Goal: Task Accomplishment & Management: Use online tool/utility

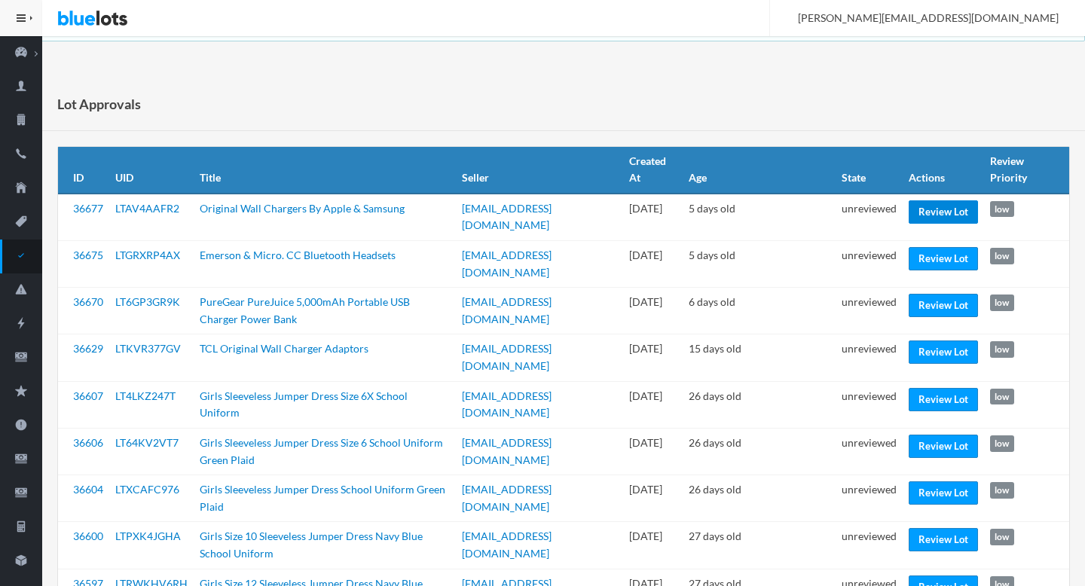
click at [937, 212] on link "Review Lot" at bounding box center [943, 211] width 69 height 23
click at [933, 341] on link "Review Lot" at bounding box center [943, 352] width 69 height 23
click at [943, 435] on link "Review Lot" at bounding box center [943, 446] width 69 height 23
click at [931, 576] on link "Review Lot" at bounding box center [943, 587] width 69 height 23
click at [853, 569] on td "unreviewed" at bounding box center [869, 592] width 67 height 47
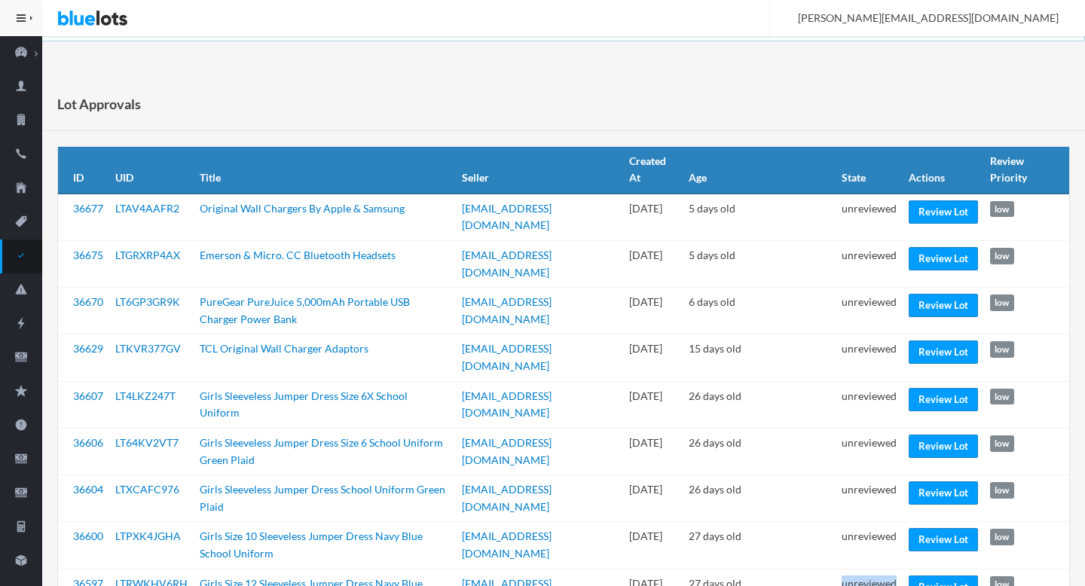
click at [853, 569] on td "unreviewed" at bounding box center [869, 592] width 67 height 47
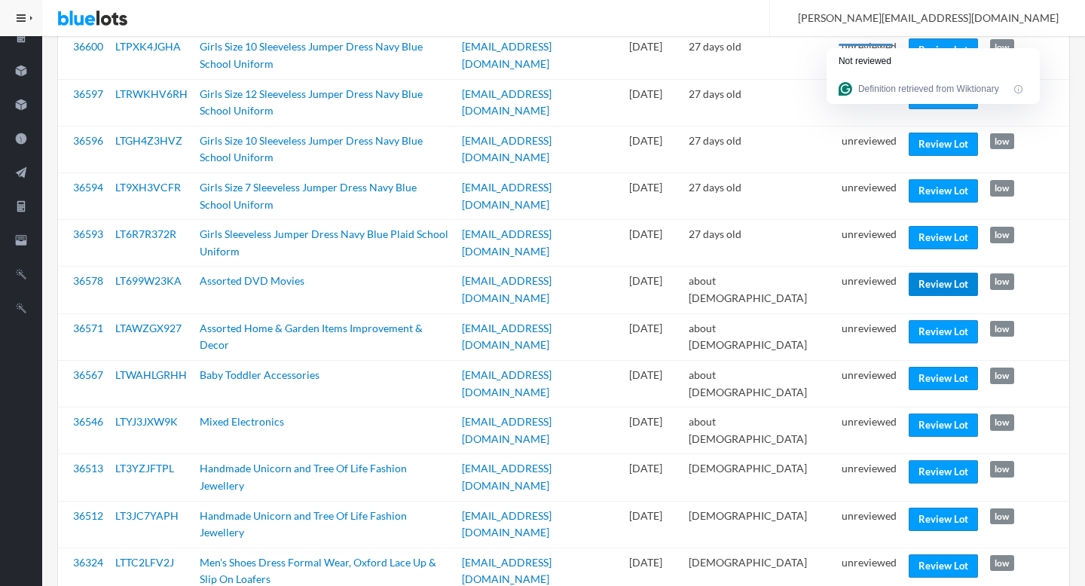
click at [931, 273] on link "Review Lot" at bounding box center [943, 284] width 69 height 23
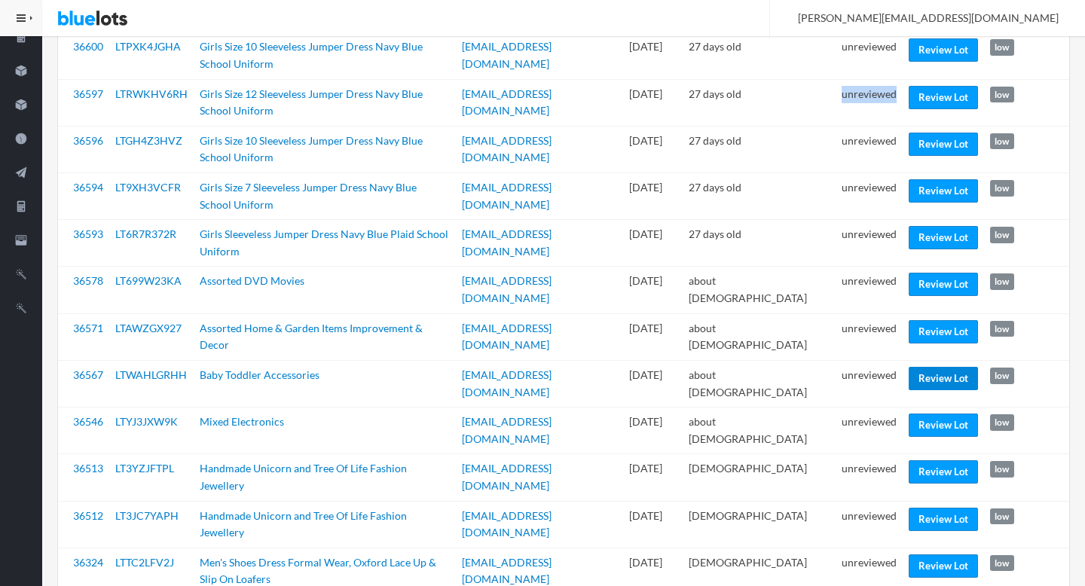
click at [939, 367] on link "Review Lot" at bounding box center [943, 378] width 69 height 23
click at [934, 460] on link "Review Lot" at bounding box center [943, 471] width 69 height 23
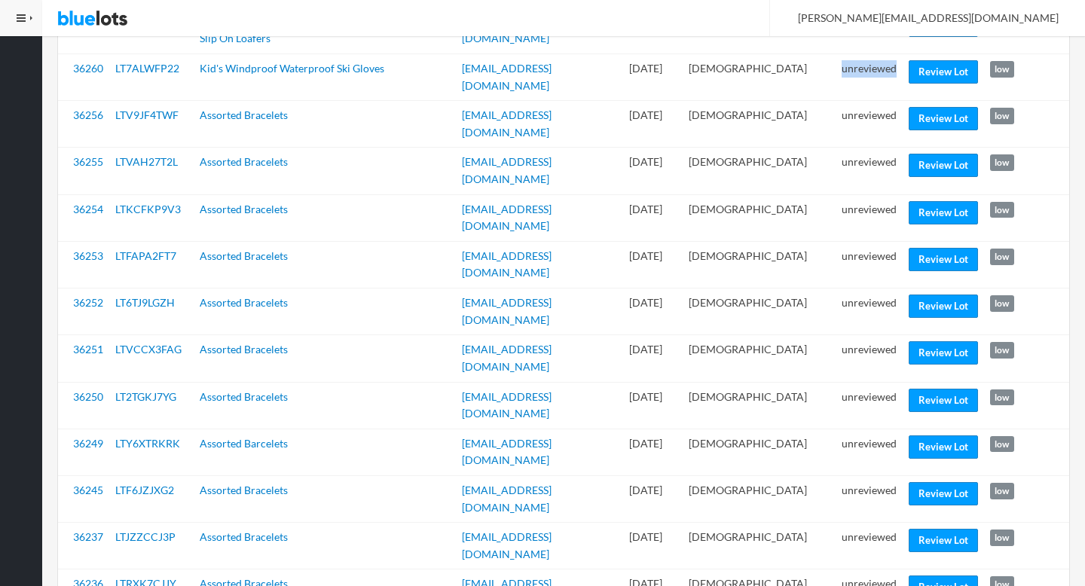
scroll to position [1030, 0]
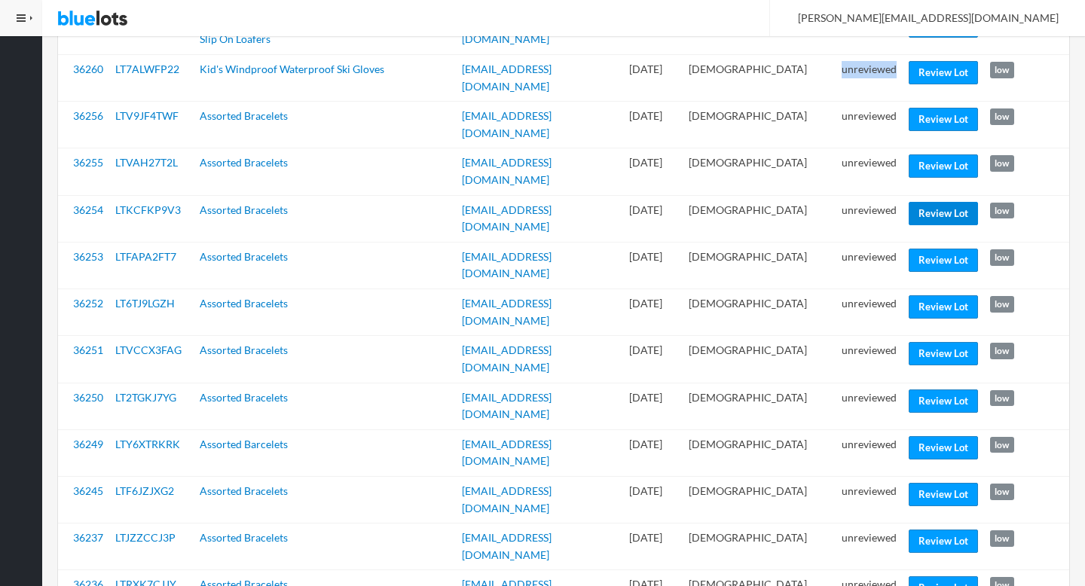
click at [951, 202] on link "Review Lot" at bounding box center [943, 213] width 69 height 23
click at [938, 436] on link "Review Lot" at bounding box center [943, 447] width 69 height 23
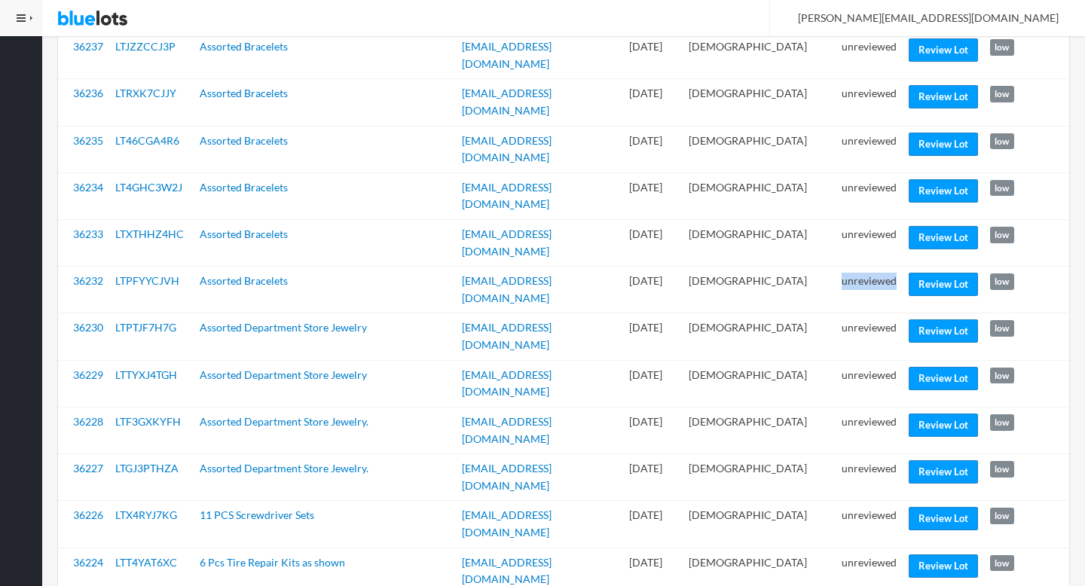
scroll to position [1528, 0]
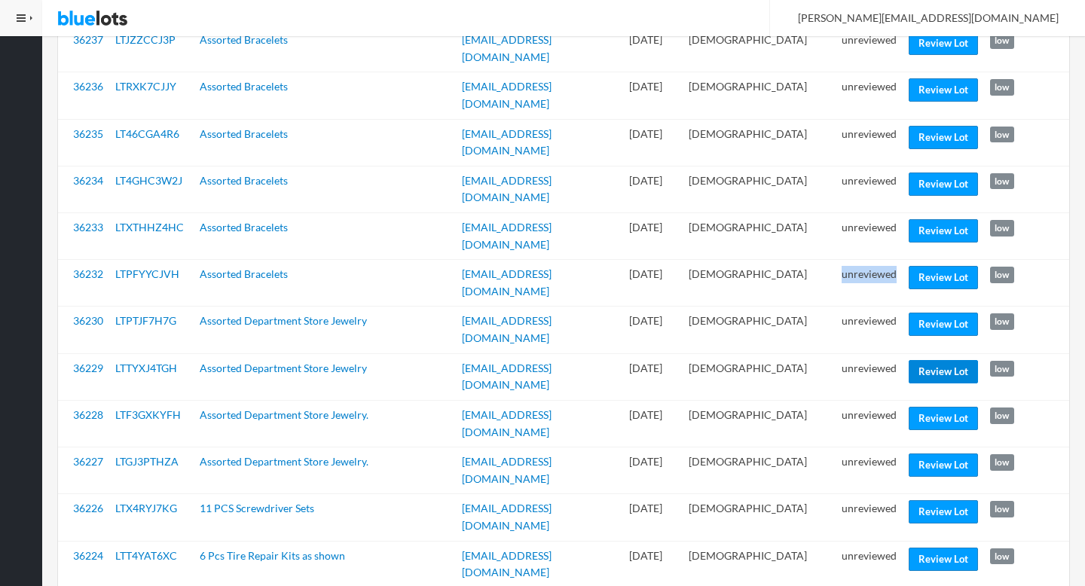
click at [949, 360] on link "Review Lot" at bounding box center [943, 371] width 69 height 23
click at [928, 548] on link "Review Lot" at bounding box center [943, 559] width 69 height 23
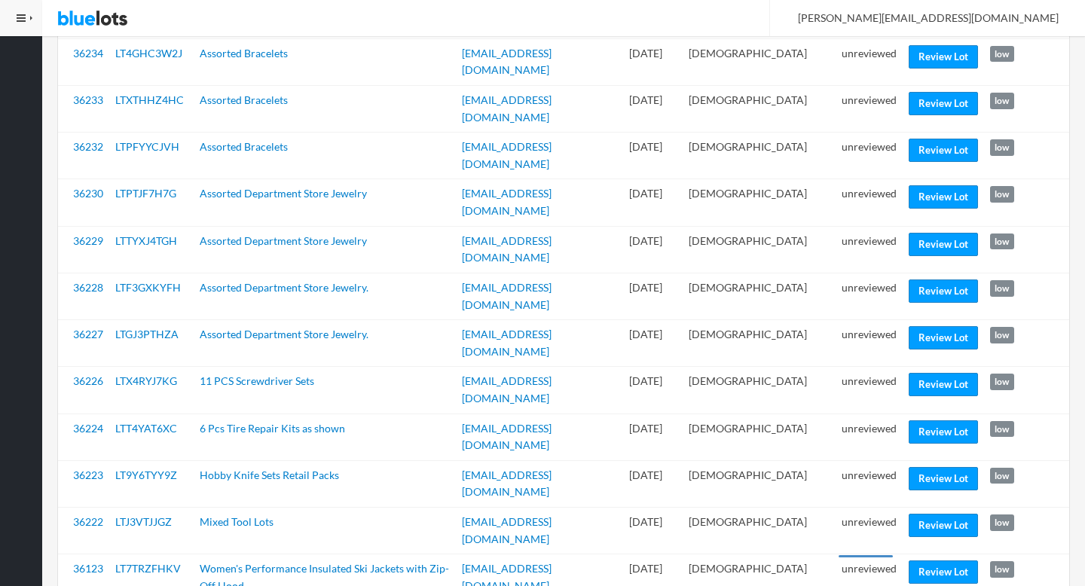
scroll to position [1693, 0]
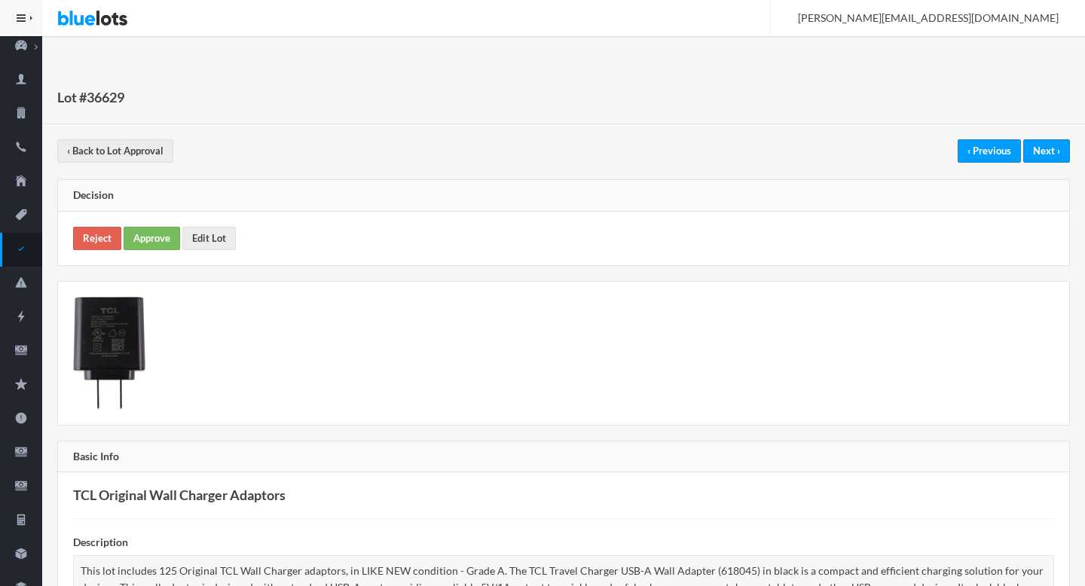
scroll to position [3, 0]
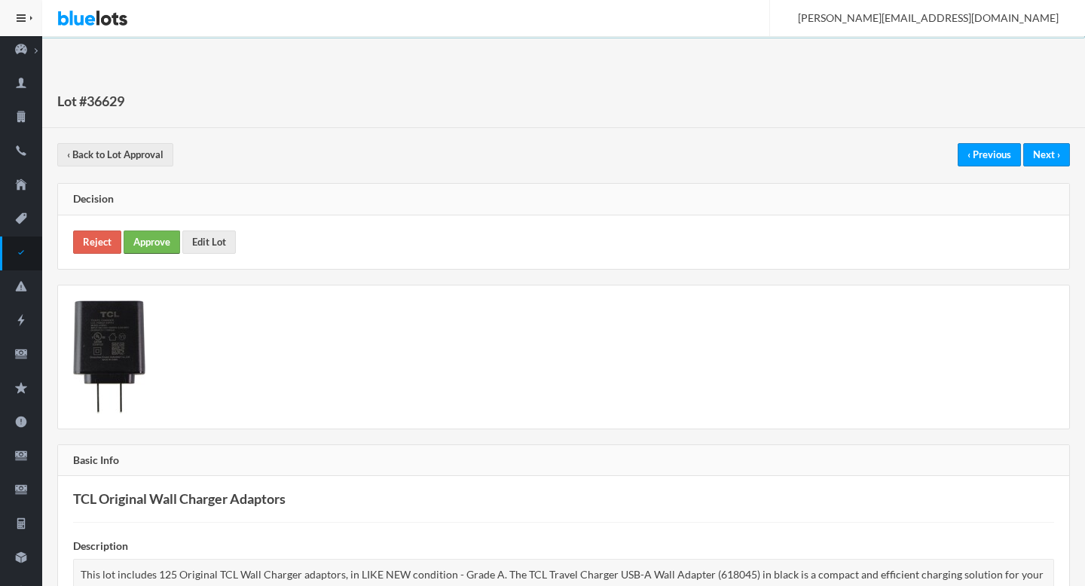
click at [166, 250] on link "Approve" at bounding box center [152, 242] width 57 height 23
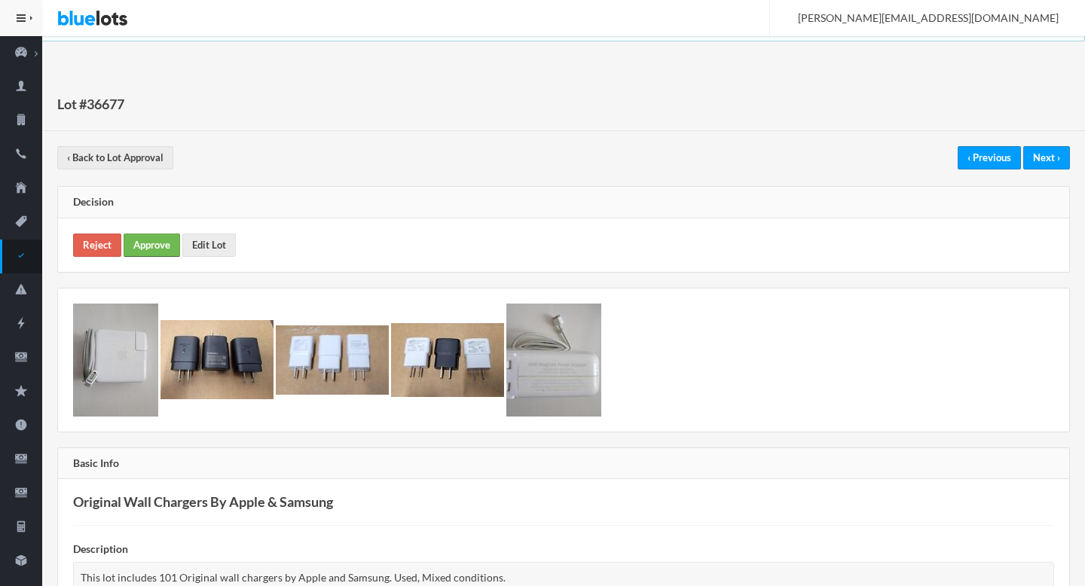
click at [142, 244] on link "Approve" at bounding box center [152, 245] width 57 height 23
click at [160, 240] on link "Approve" at bounding box center [152, 245] width 57 height 23
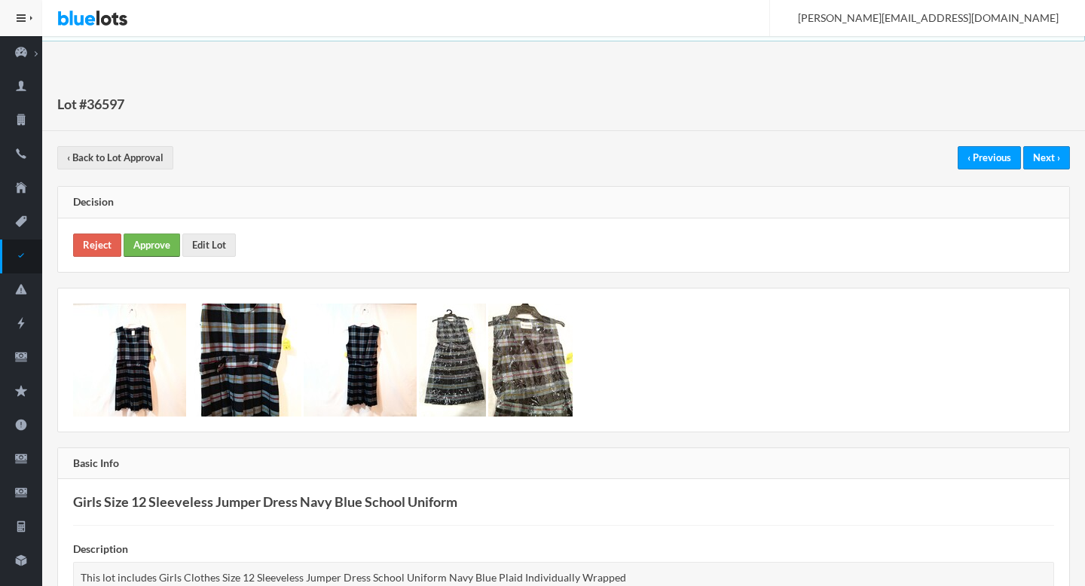
click at [148, 247] on link "Approve" at bounding box center [152, 245] width 57 height 23
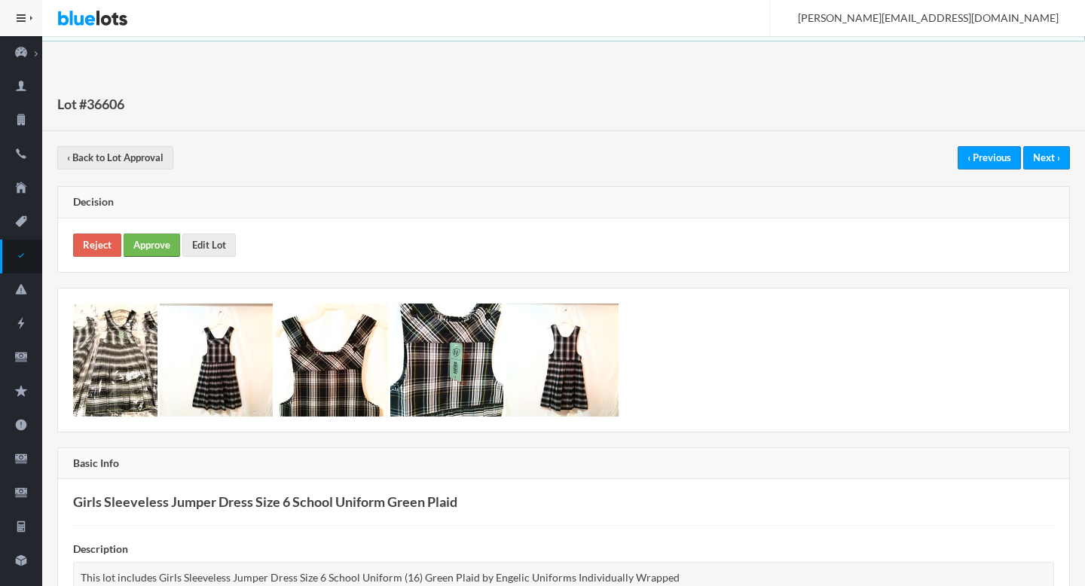
click at [154, 245] on link "Approve" at bounding box center [152, 245] width 57 height 23
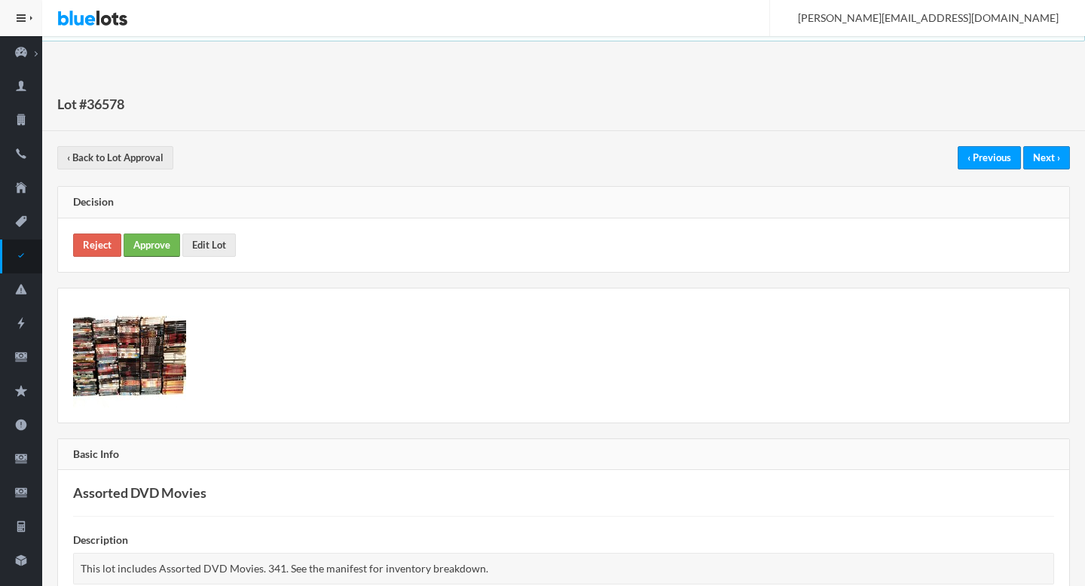
click at [150, 251] on link "Approve" at bounding box center [152, 245] width 57 height 23
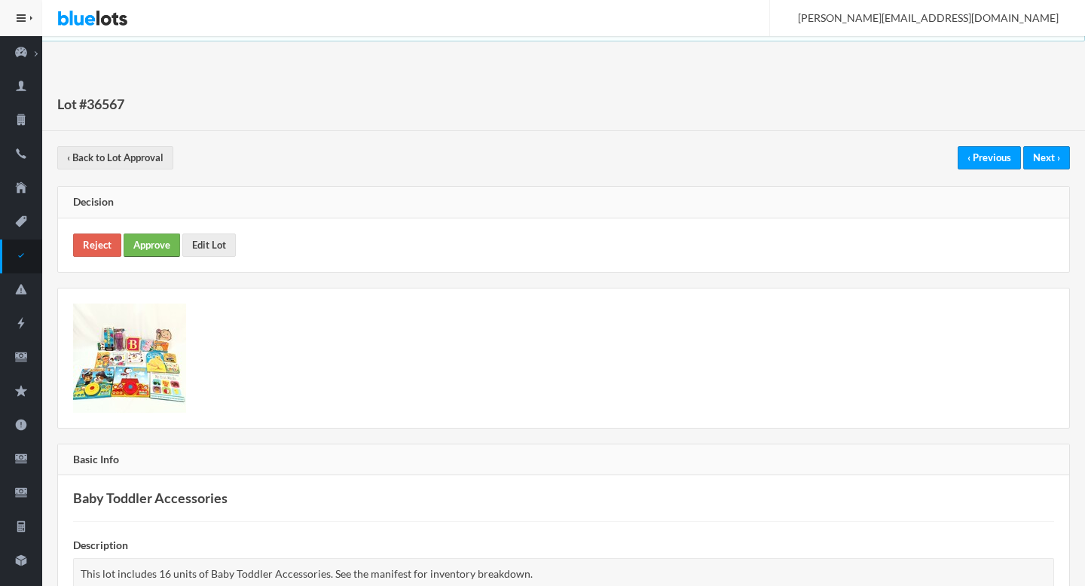
click at [144, 245] on link "Approve" at bounding box center [152, 245] width 57 height 23
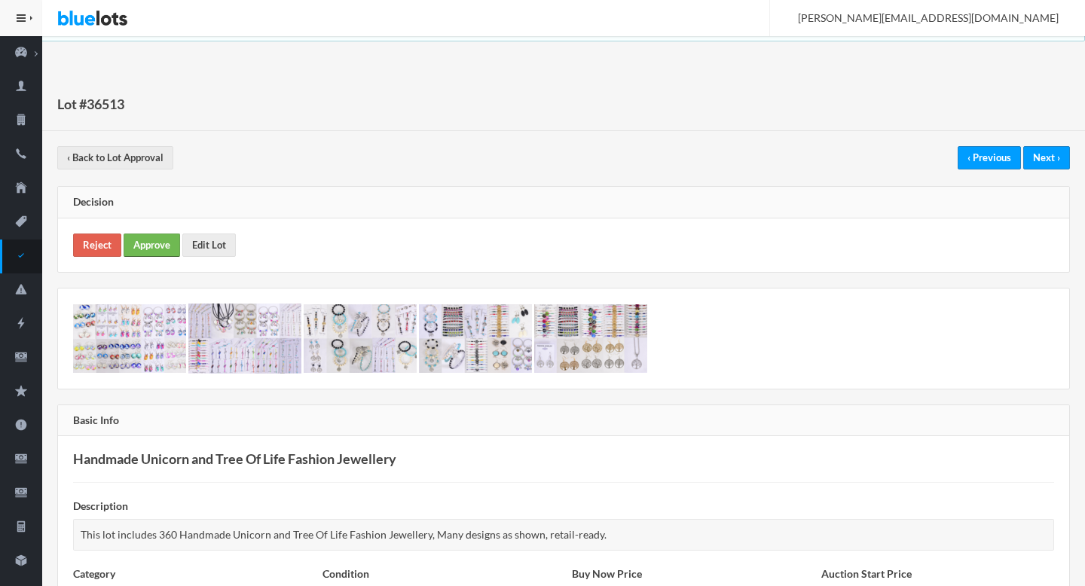
click at [161, 255] on link "Approve" at bounding box center [152, 245] width 57 height 23
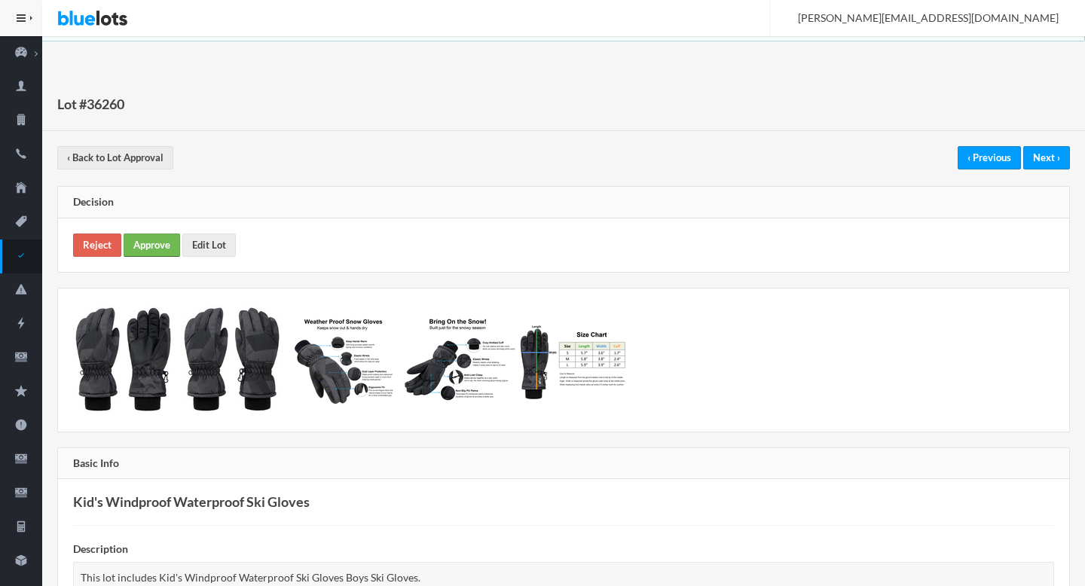
click at [145, 246] on link "Approve" at bounding box center [152, 245] width 57 height 23
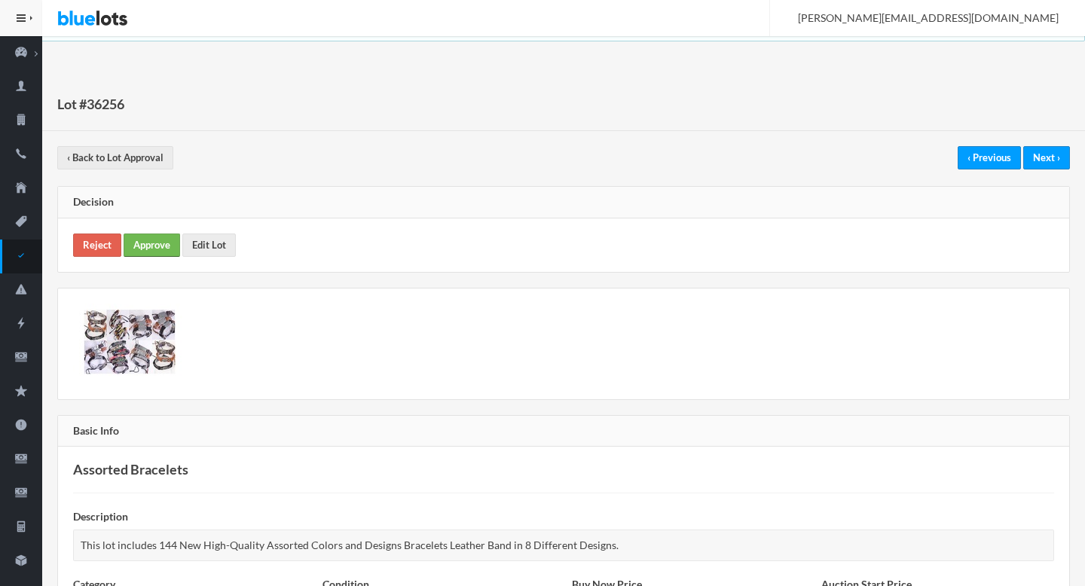
click at [157, 245] on link "Approve" at bounding box center [152, 245] width 57 height 23
click at [154, 254] on link "Approve" at bounding box center [152, 245] width 57 height 23
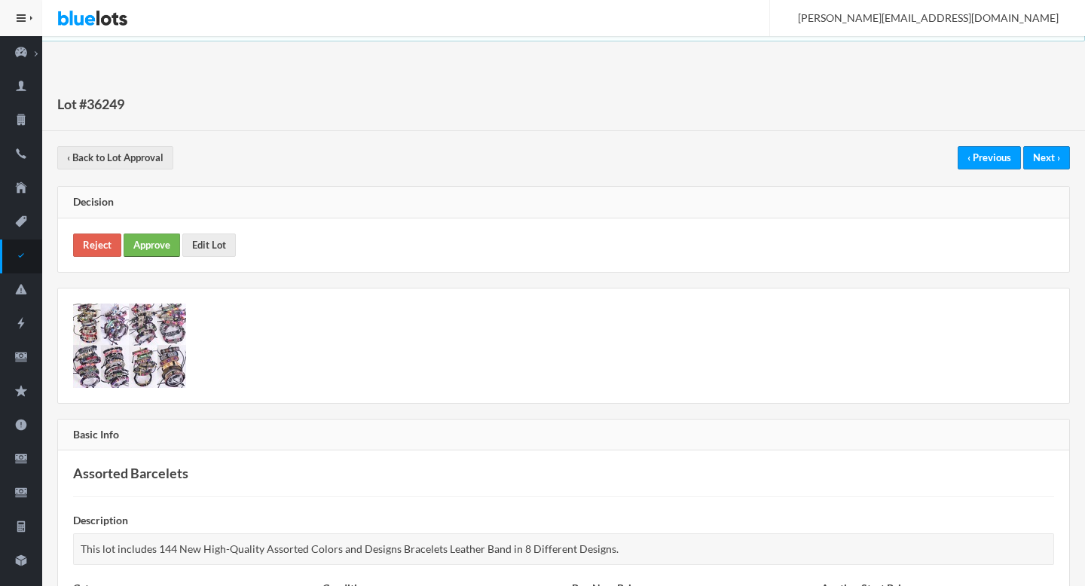
click at [141, 252] on link "Approve" at bounding box center [152, 245] width 57 height 23
click at [142, 249] on link "Approve" at bounding box center [152, 245] width 57 height 23
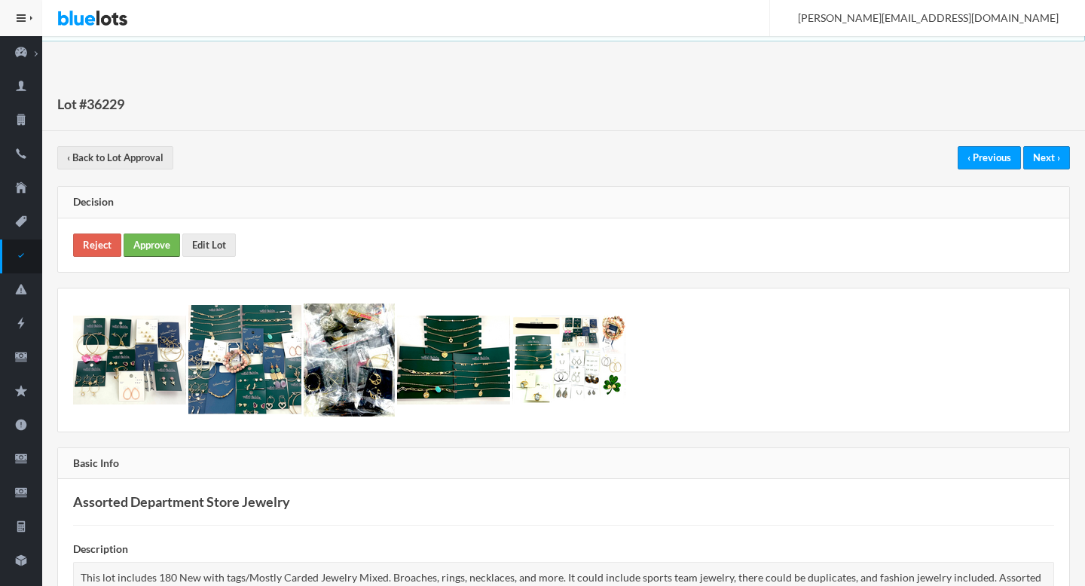
click at [136, 254] on link "Approve" at bounding box center [152, 245] width 57 height 23
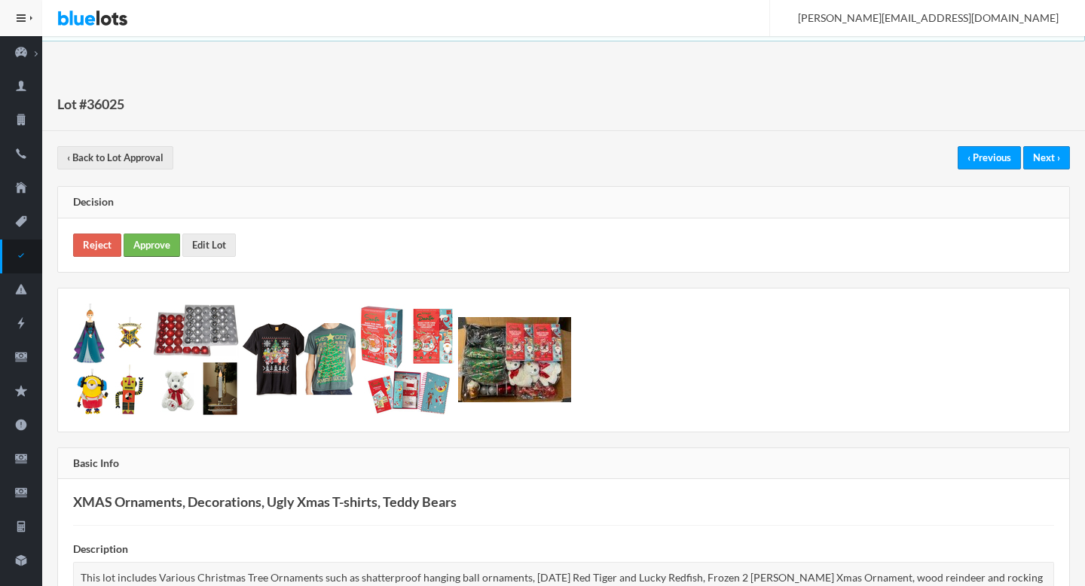
click at [142, 237] on link "Approve" at bounding box center [152, 245] width 57 height 23
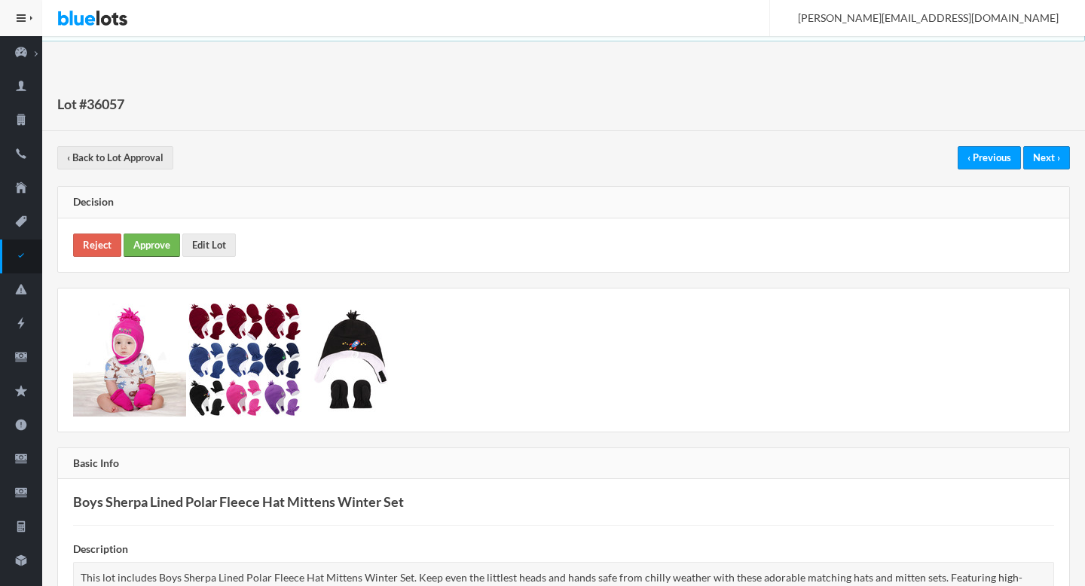
click at [156, 243] on link "Approve" at bounding box center [152, 245] width 57 height 23
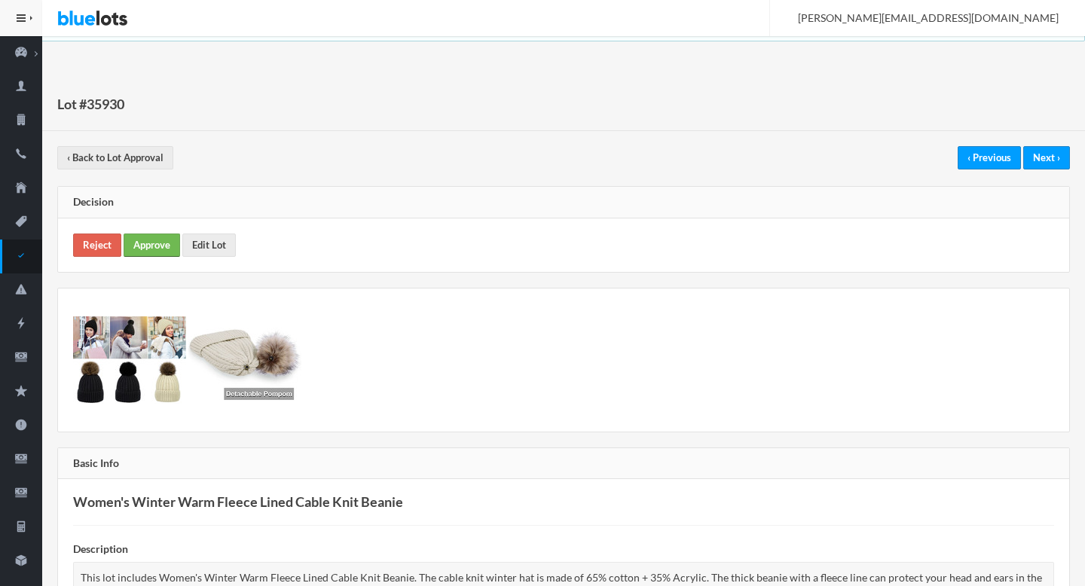
click at [142, 248] on link "Approve" at bounding box center [152, 245] width 57 height 23
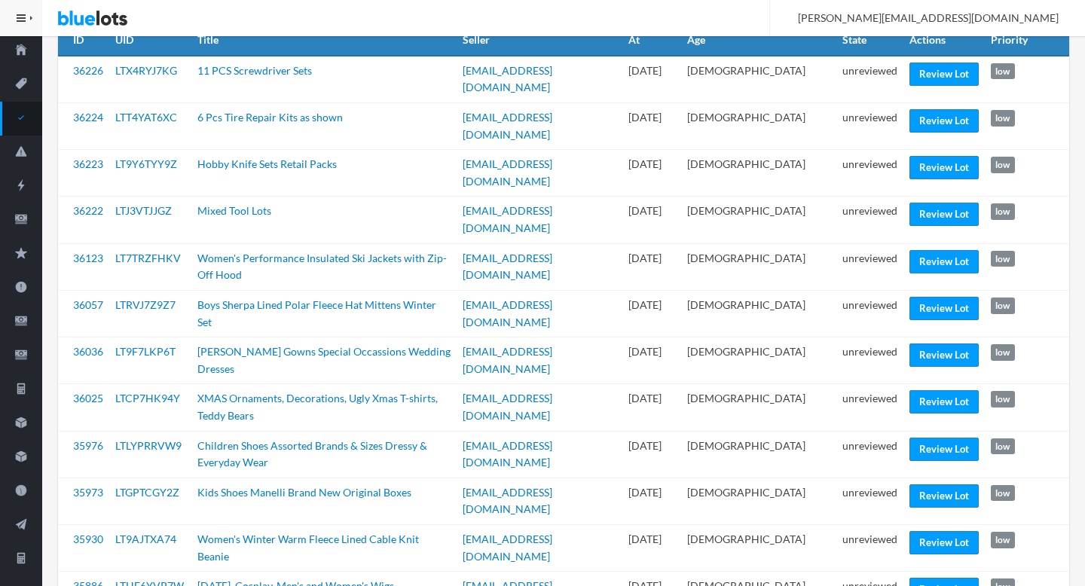
scroll to position [141, 0]
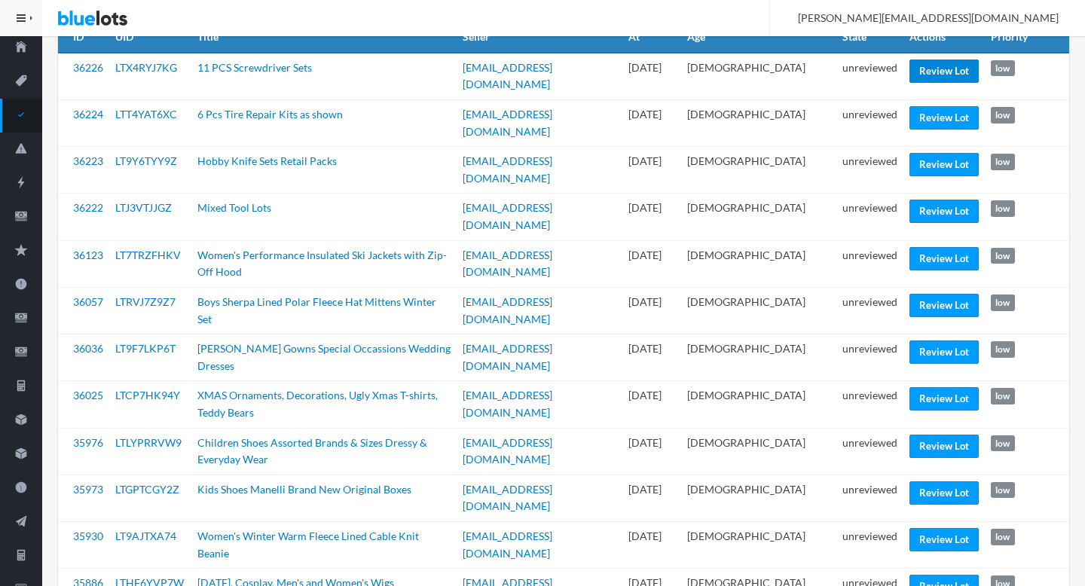
click at [935, 73] on link "Review Lot" at bounding box center [943, 71] width 69 height 23
click at [942, 153] on link "Review Lot" at bounding box center [943, 164] width 69 height 23
click at [942, 294] on link "Review Lot" at bounding box center [943, 305] width 69 height 23
click at [921, 387] on link "Review Lot" at bounding box center [943, 398] width 69 height 23
click at [920, 481] on link "Review Lot" at bounding box center [943, 492] width 69 height 23
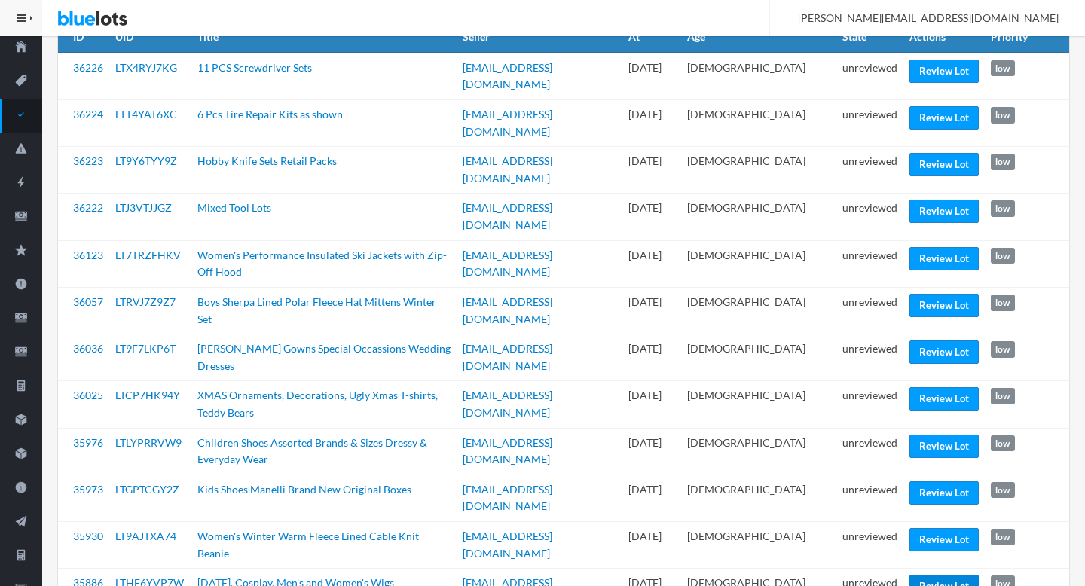
click at [924, 575] on link "Review Lot" at bounding box center [943, 586] width 69 height 23
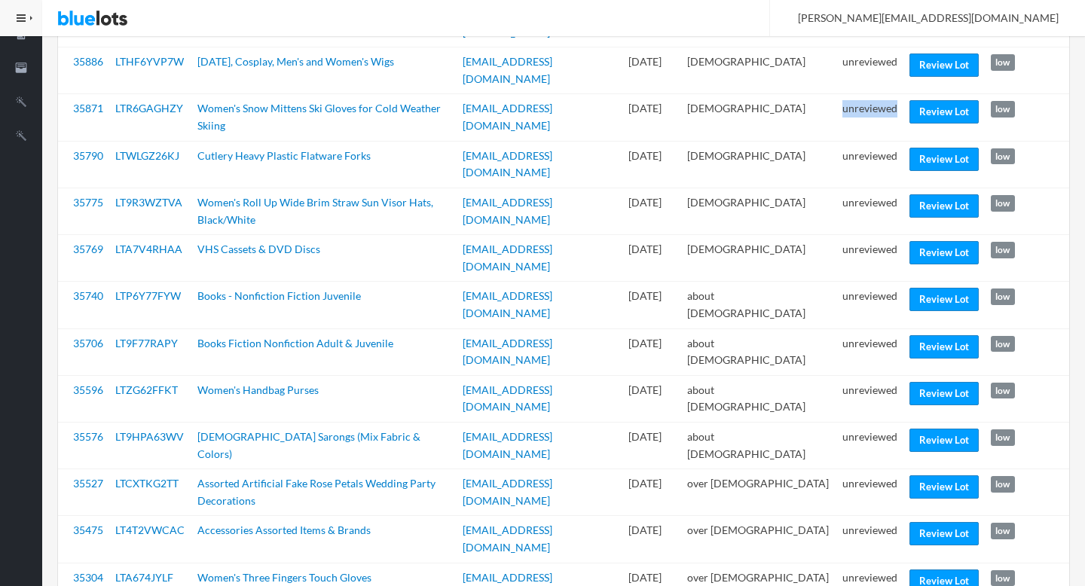
scroll to position [670, 0]
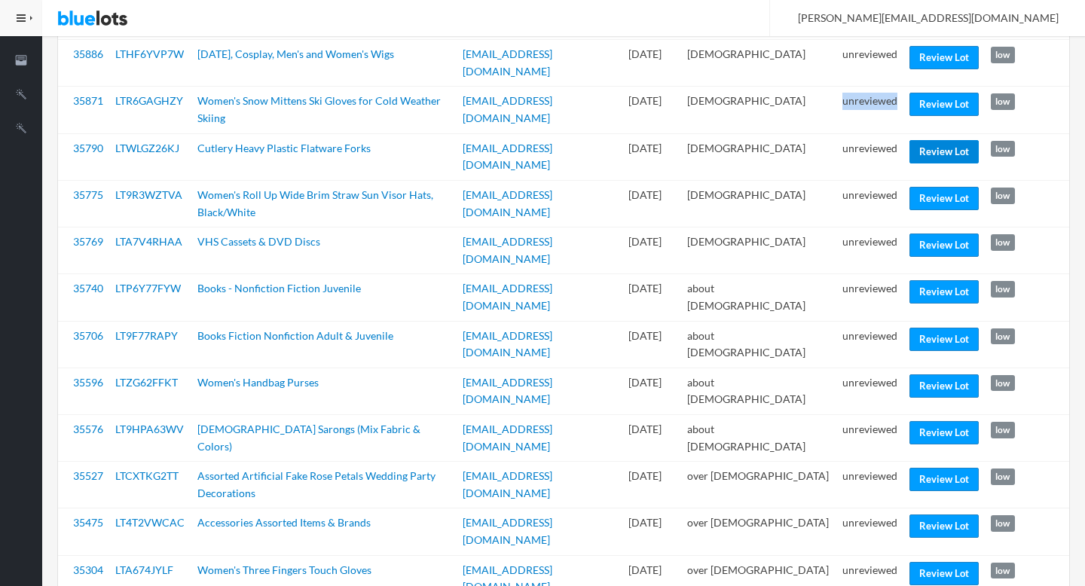
click at [954, 140] on link "Review Lot" at bounding box center [943, 151] width 69 height 23
click at [937, 187] on link "Review Lot" at bounding box center [943, 198] width 69 height 23
click at [934, 374] on link "Review Lot" at bounding box center [943, 385] width 69 height 23
click at [921, 421] on link "Review Lot" at bounding box center [943, 432] width 69 height 23
click at [924, 468] on link "Review Lot" at bounding box center [943, 479] width 69 height 23
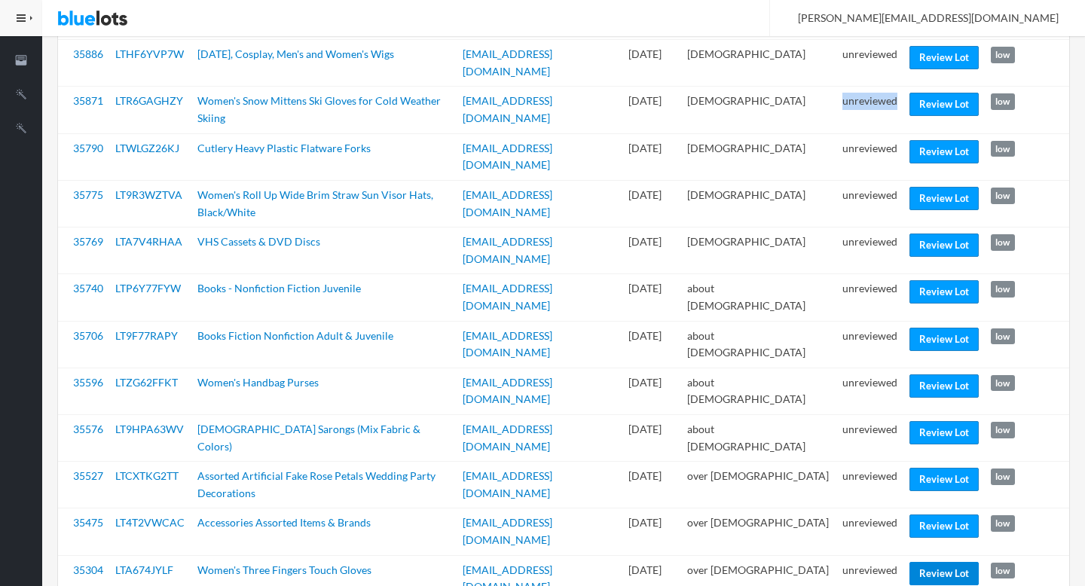
click at [956, 562] on link "Review Lot" at bounding box center [943, 573] width 69 height 23
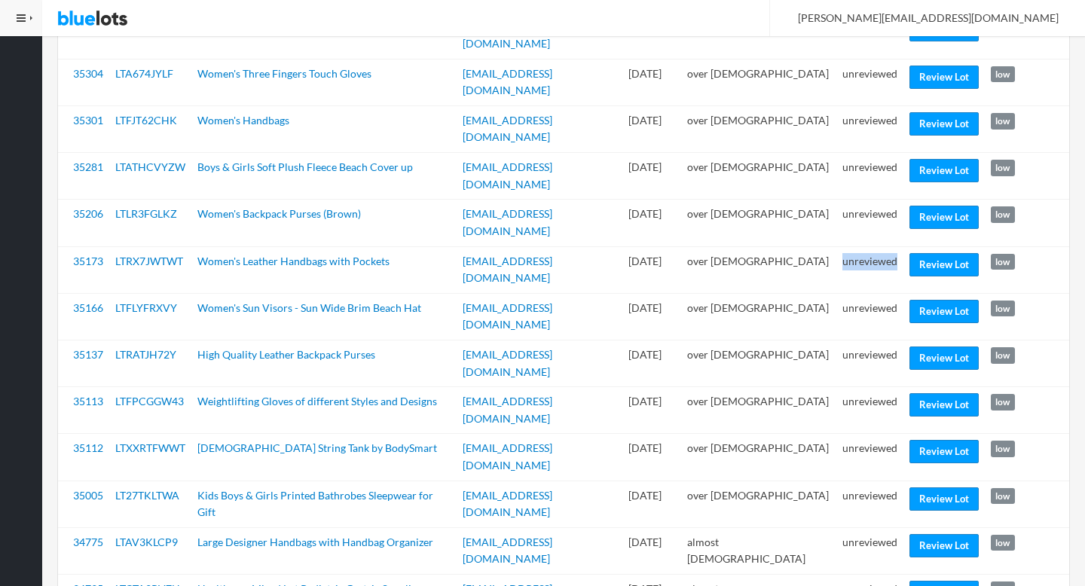
scroll to position [1168, 0]
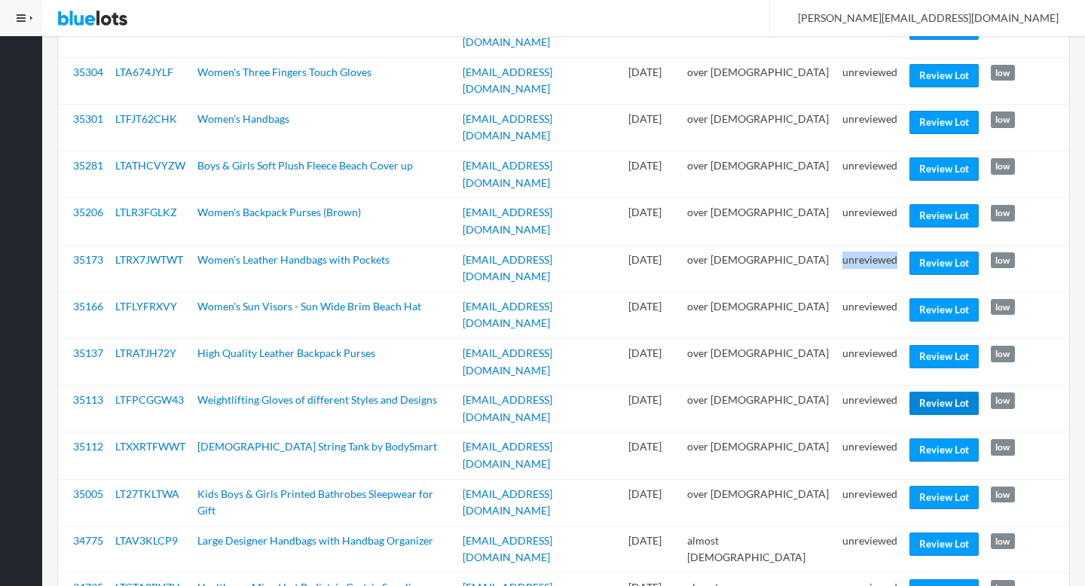
click at [934, 392] on link "Review Lot" at bounding box center [943, 403] width 69 height 23
click at [925, 439] on link "Review Lot" at bounding box center [943, 450] width 69 height 23
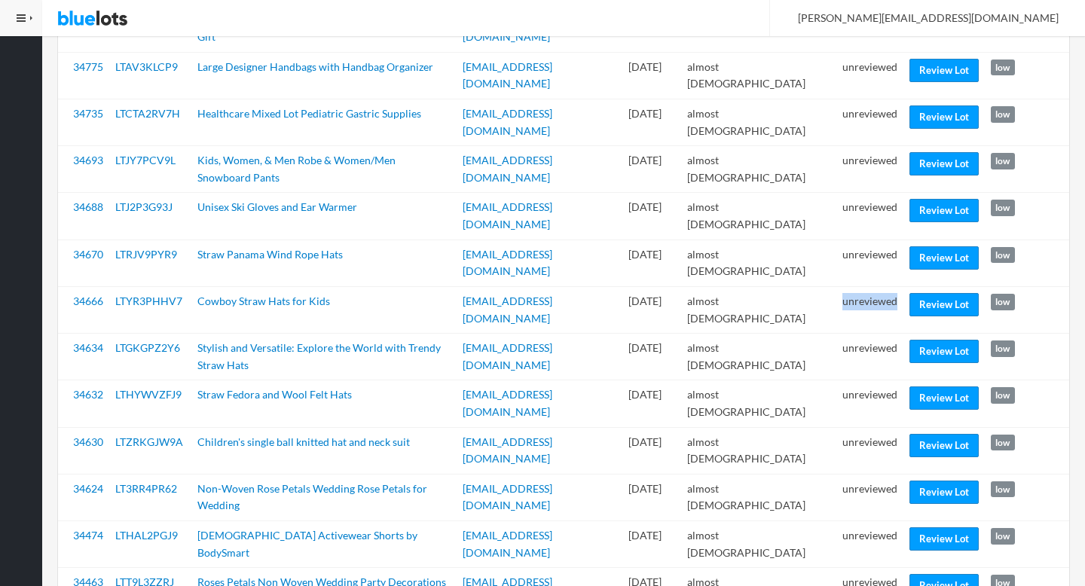
scroll to position [1643, 0]
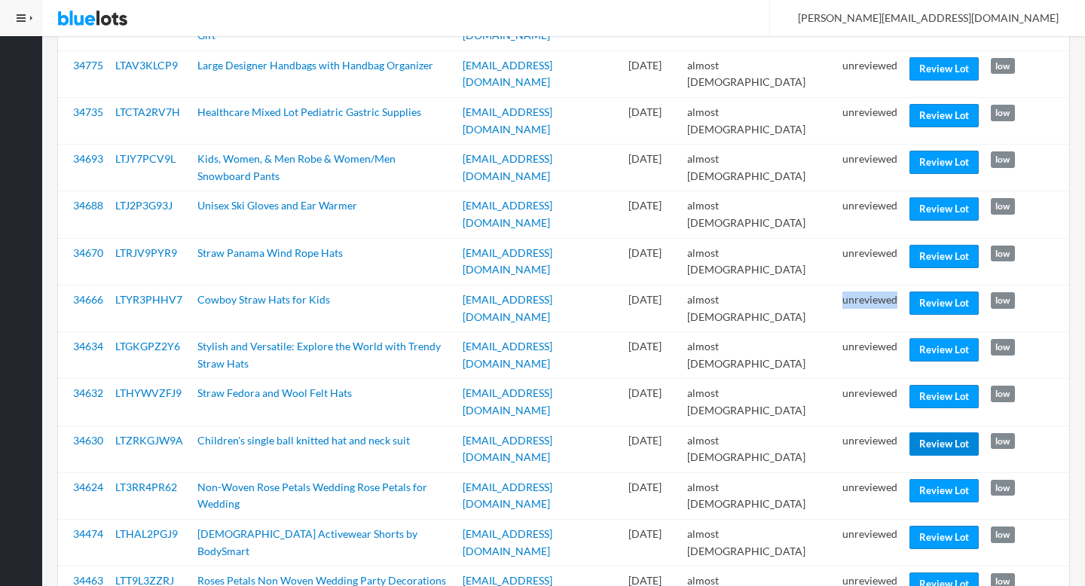
click at [946, 432] on link "Review Lot" at bounding box center [943, 443] width 69 height 23
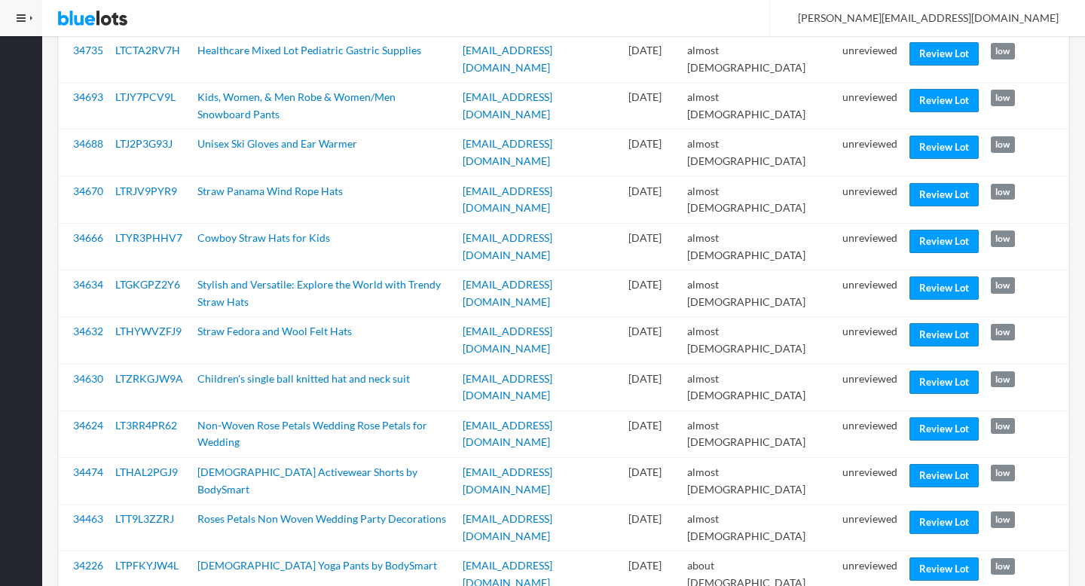
scroll to position [1736, 0]
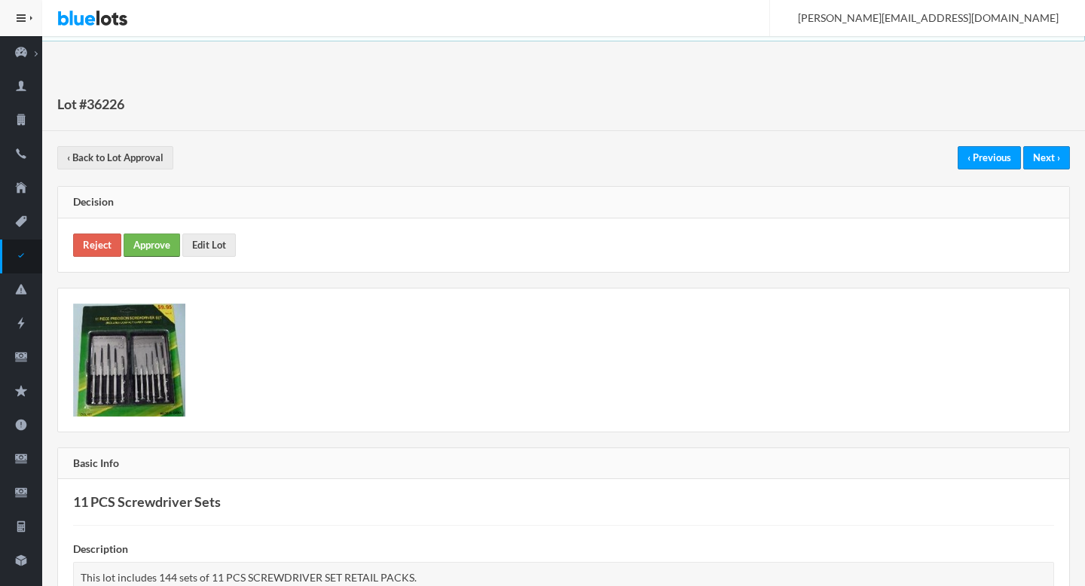
click at [147, 243] on link "Approve" at bounding box center [152, 245] width 57 height 23
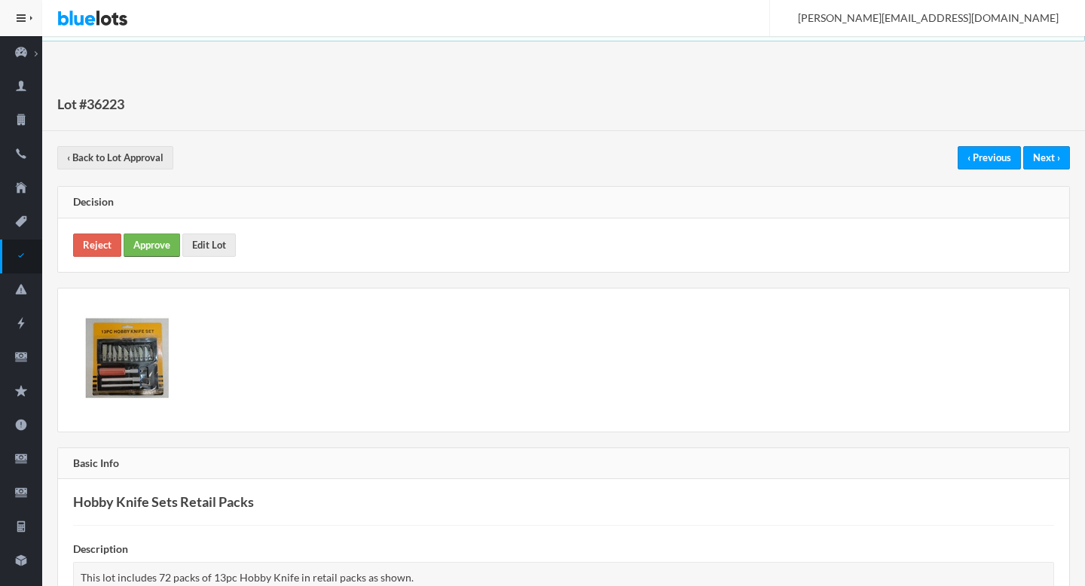
click at [157, 249] on link "Approve" at bounding box center [152, 245] width 57 height 23
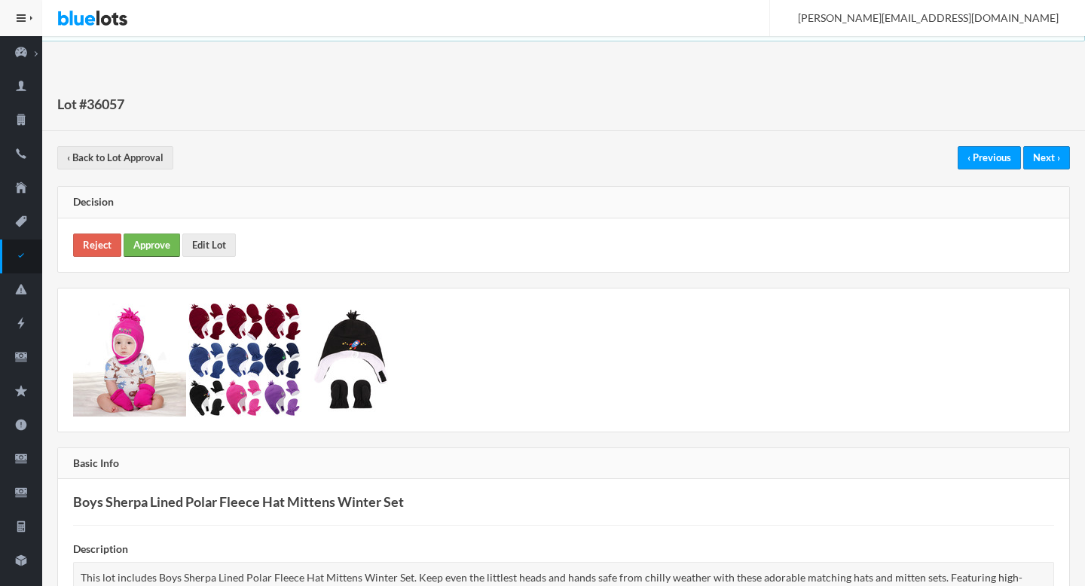
click at [171, 246] on link "Approve" at bounding box center [152, 245] width 57 height 23
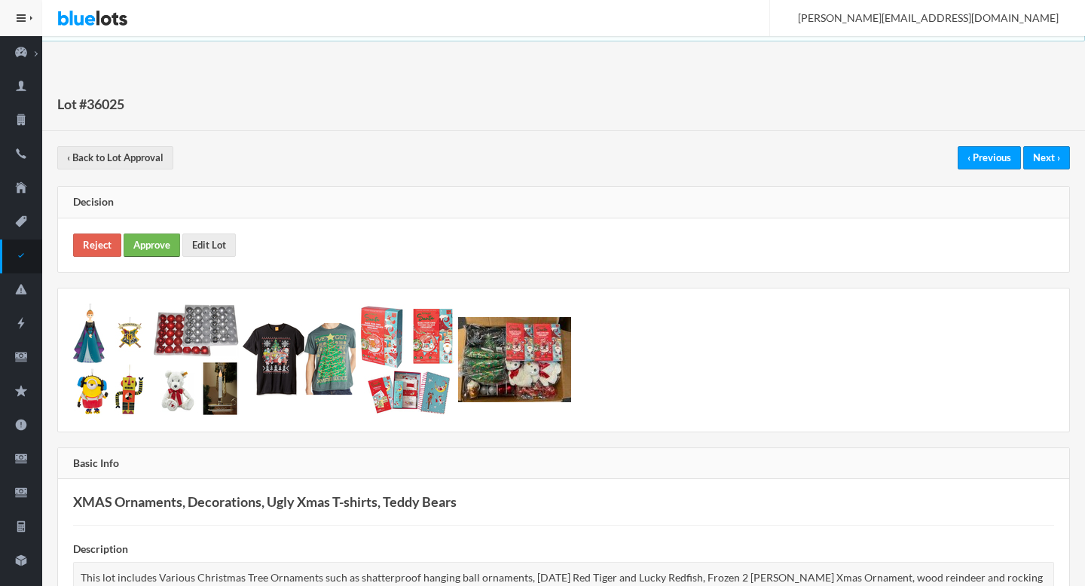
click at [151, 241] on link "Approve" at bounding box center [152, 245] width 57 height 23
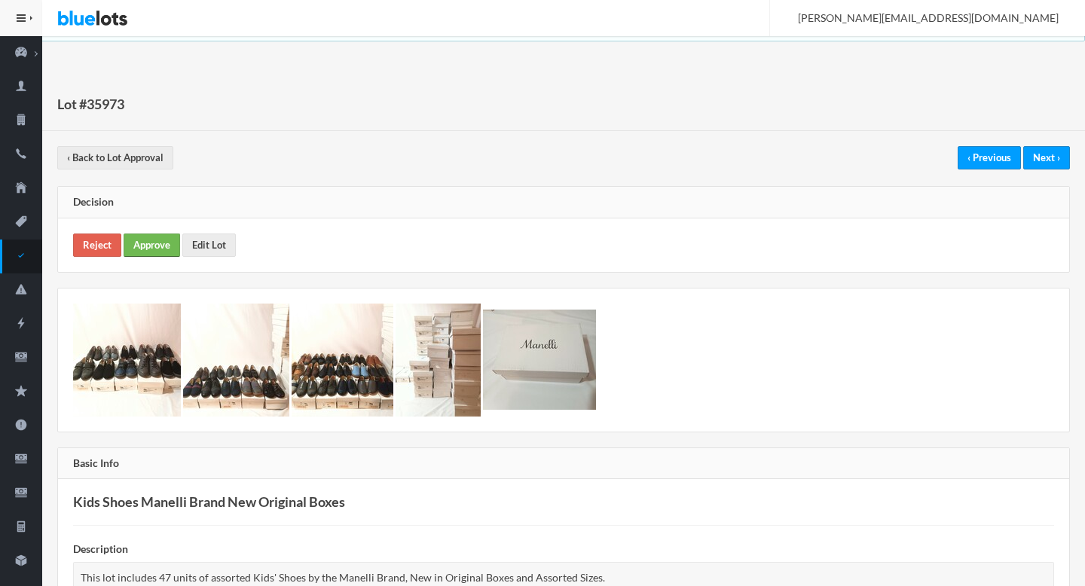
click at [155, 240] on link "Approve" at bounding box center [152, 245] width 57 height 23
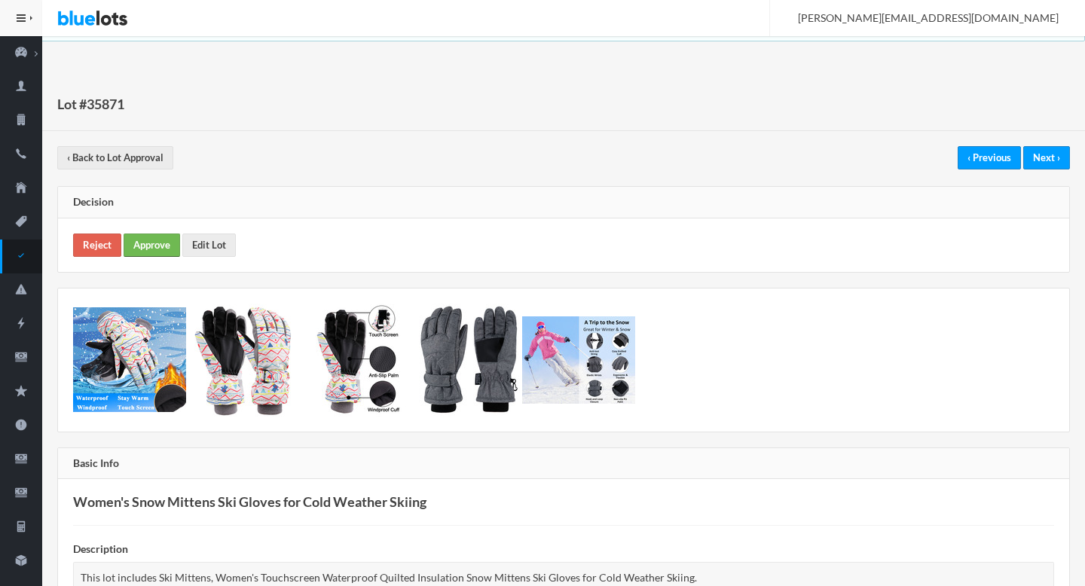
click at [160, 245] on link "Approve" at bounding box center [152, 245] width 57 height 23
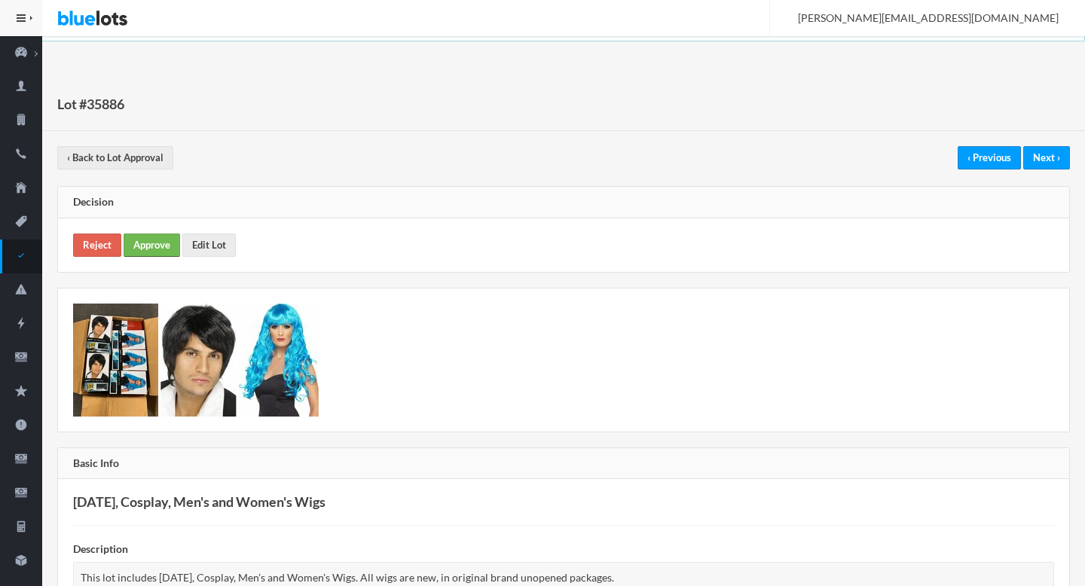
click at [140, 246] on link "Approve" at bounding box center [152, 245] width 57 height 23
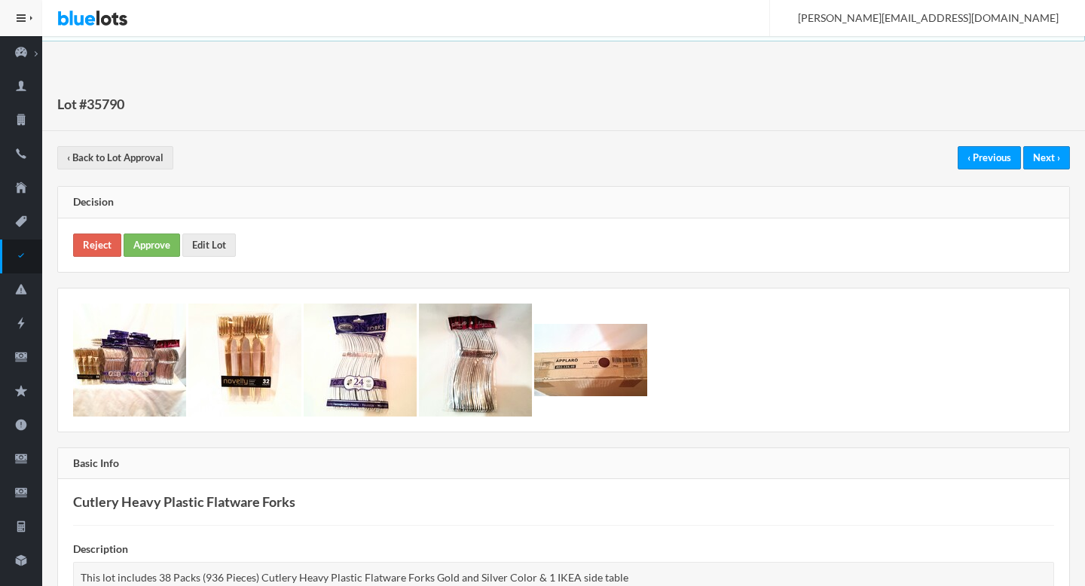
click at [166, 258] on div "Reject Approve Edit Lot" at bounding box center [563, 245] width 1011 height 53
click at [164, 254] on link "Approve" at bounding box center [152, 245] width 57 height 23
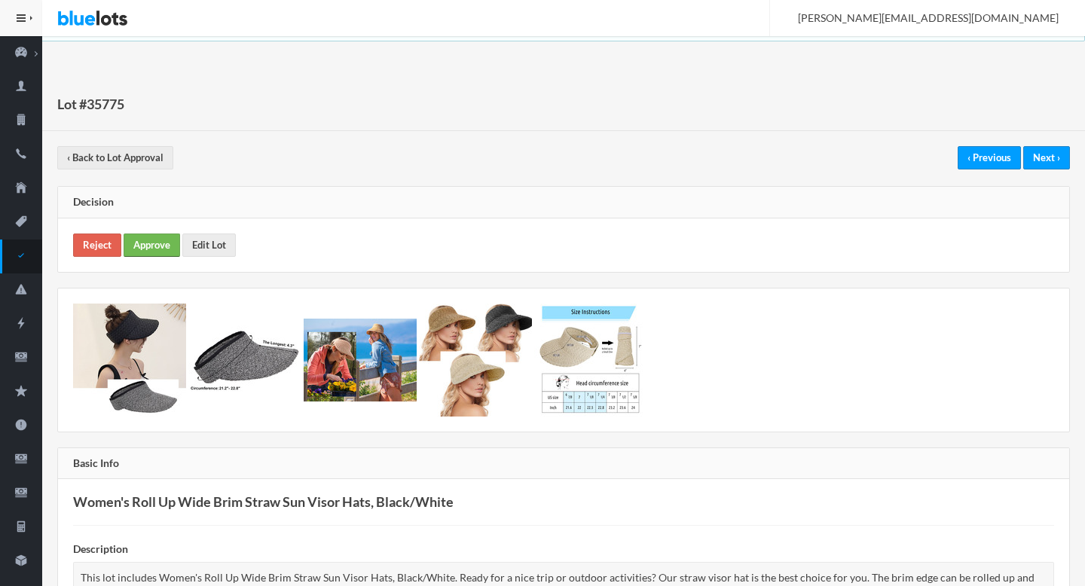
click at [154, 247] on link "Approve" at bounding box center [152, 245] width 57 height 23
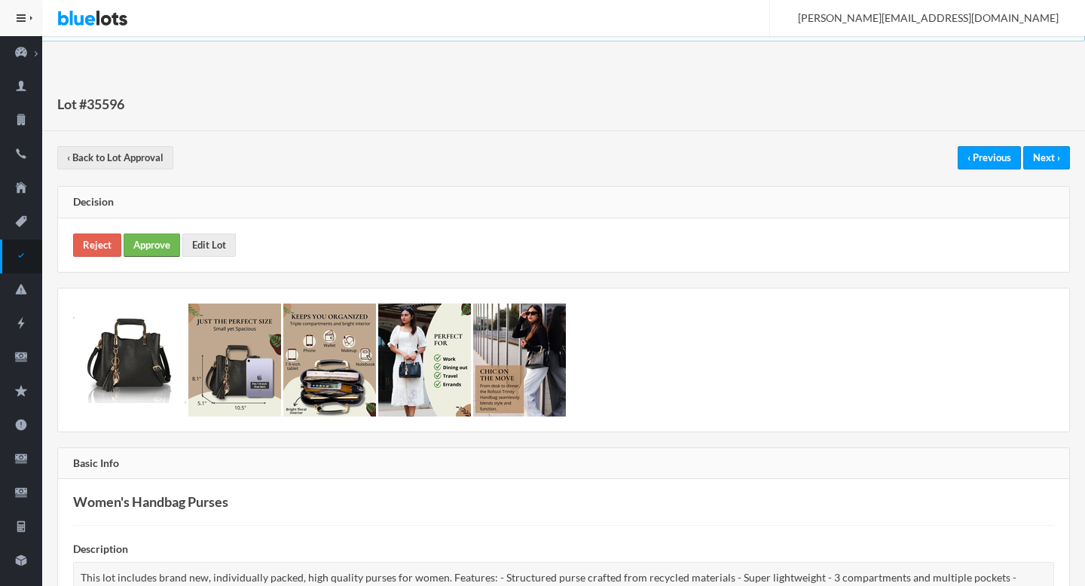
click at [152, 246] on link "Approve" at bounding box center [152, 245] width 57 height 23
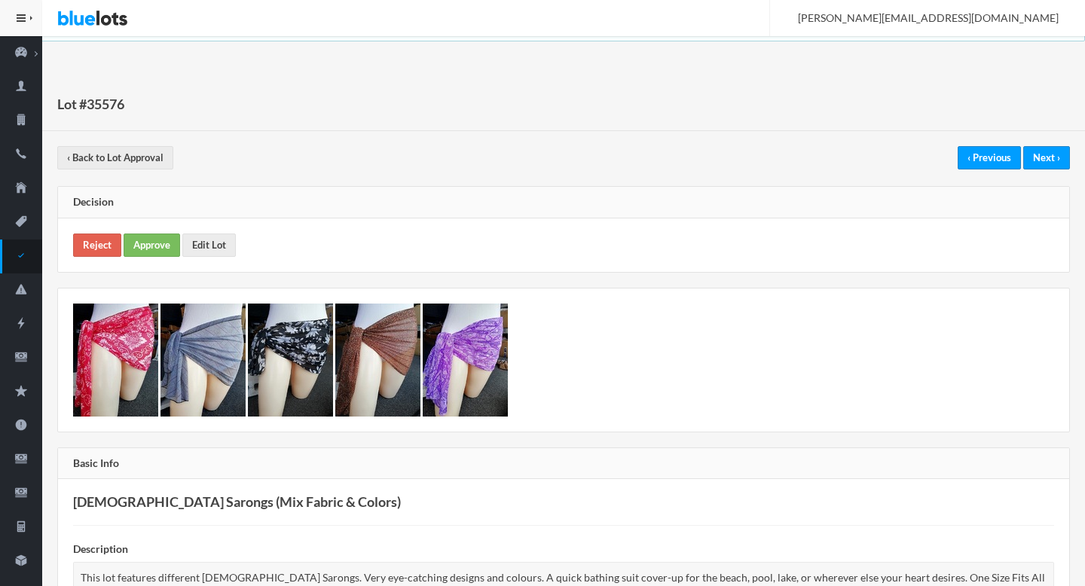
click at [149, 261] on div "Reject Approve Edit Lot" at bounding box center [563, 245] width 1011 height 53
click at [127, 243] on link "Approve" at bounding box center [152, 245] width 57 height 23
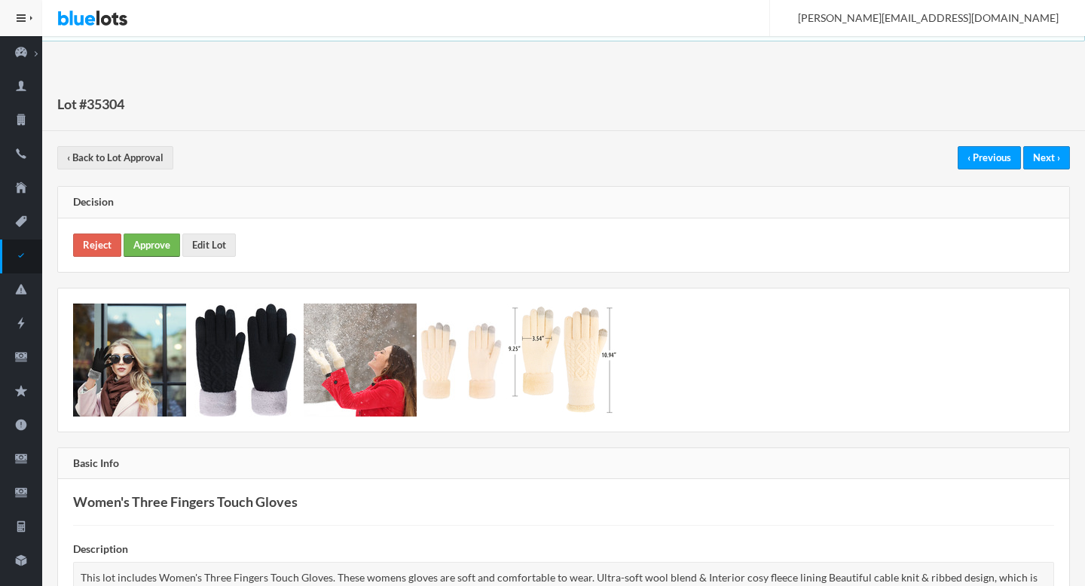
click at [151, 244] on link "Approve" at bounding box center [152, 245] width 57 height 23
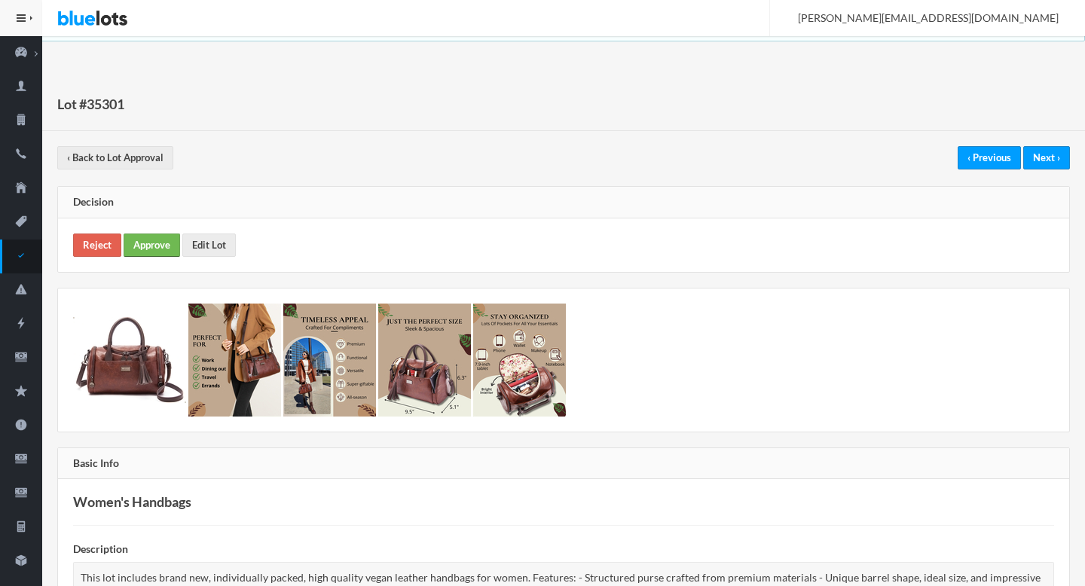
click at [130, 252] on link "Approve" at bounding box center [152, 245] width 57 height 23
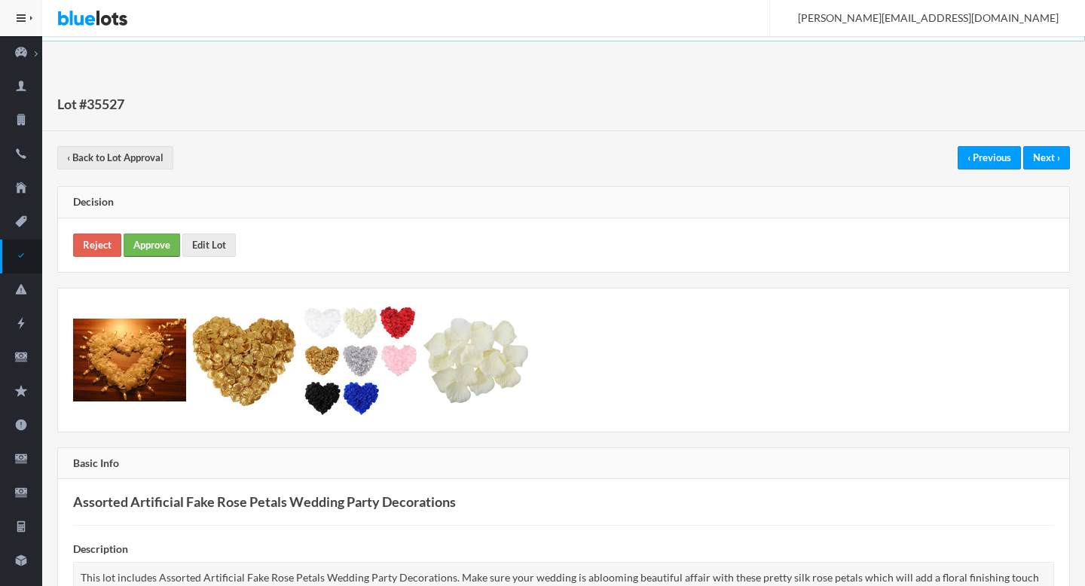
click at [157, 237] on link "Approve" at bounding box center [152, 245] width 57 height 23
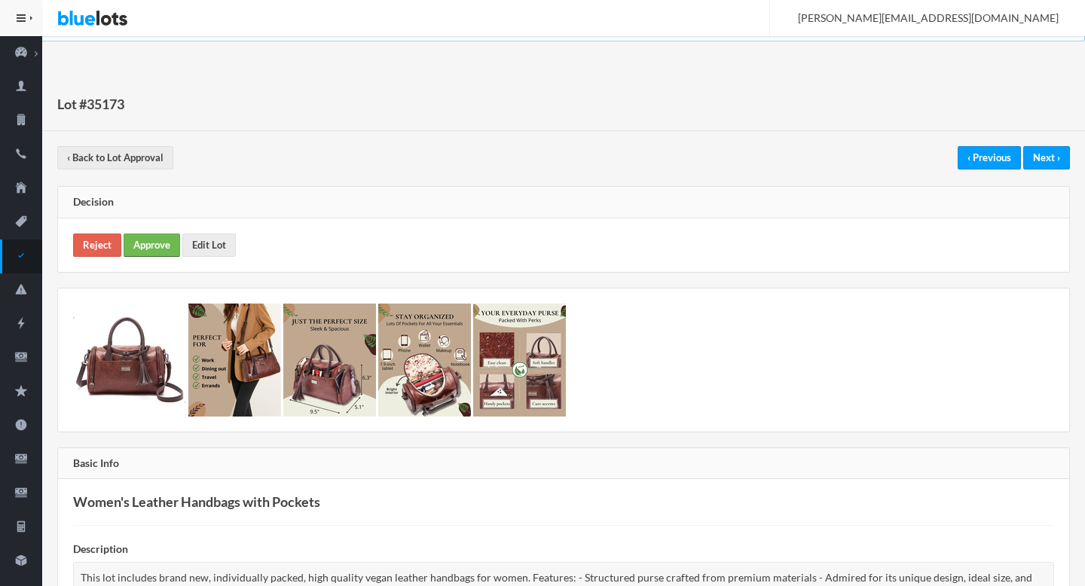
click at [145, 240] on link "Approve" at bounding box center [152, 245] width 57 height 23
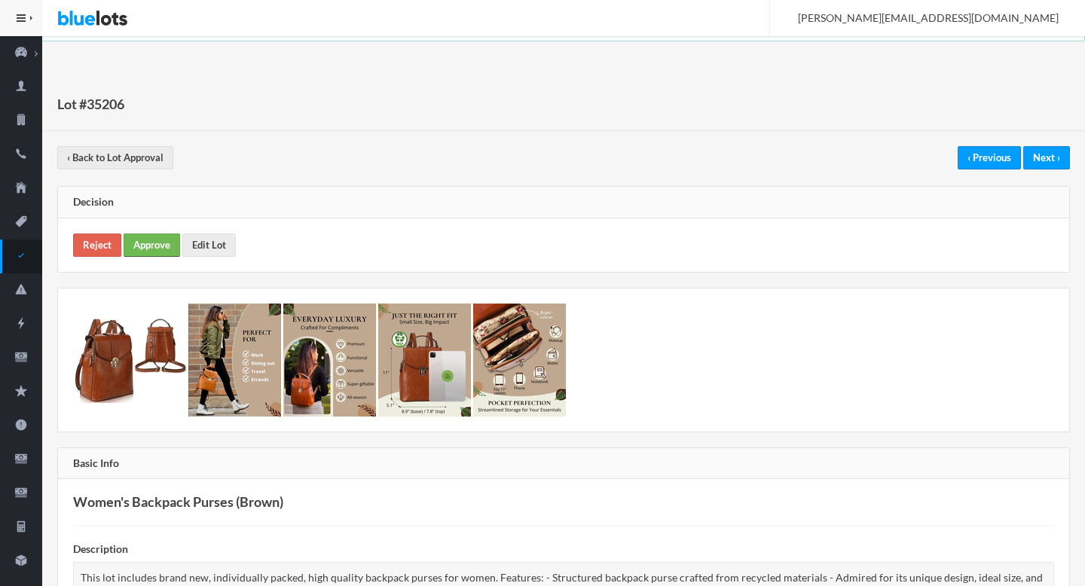
click at [146, 246] on link "Approve" at bounding box center [152, 245] width 57 height 23
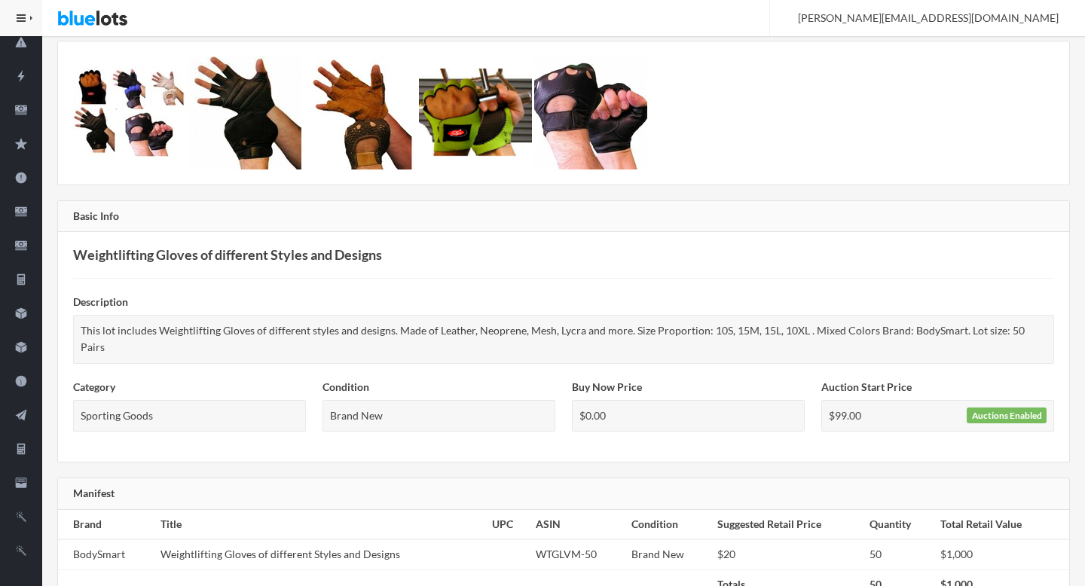
scroll to position [171, 0]
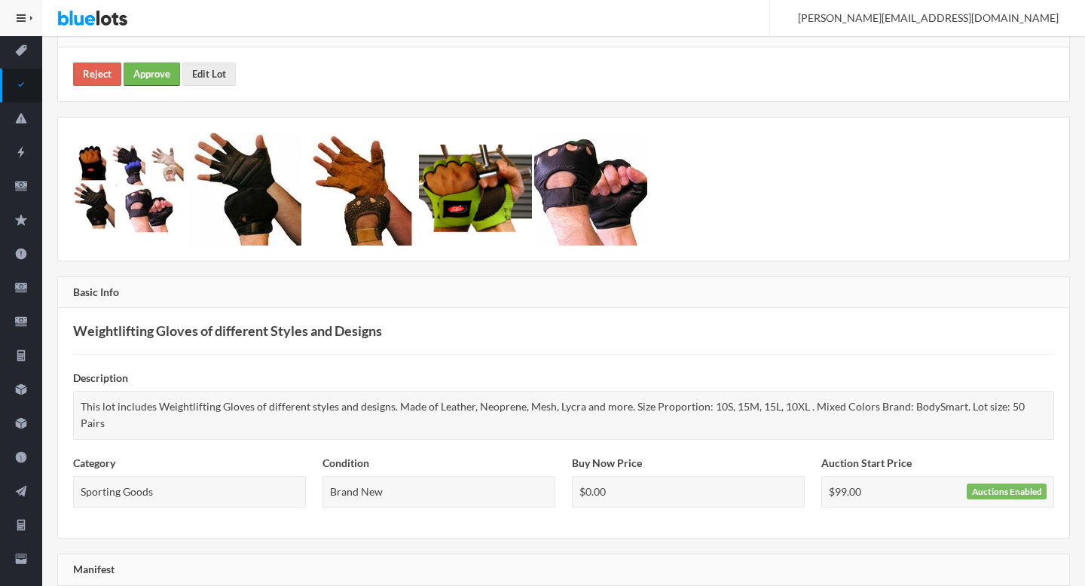
click at [155, 72] on link "Approve" at bounding box center [152, 74] width 57 height 23
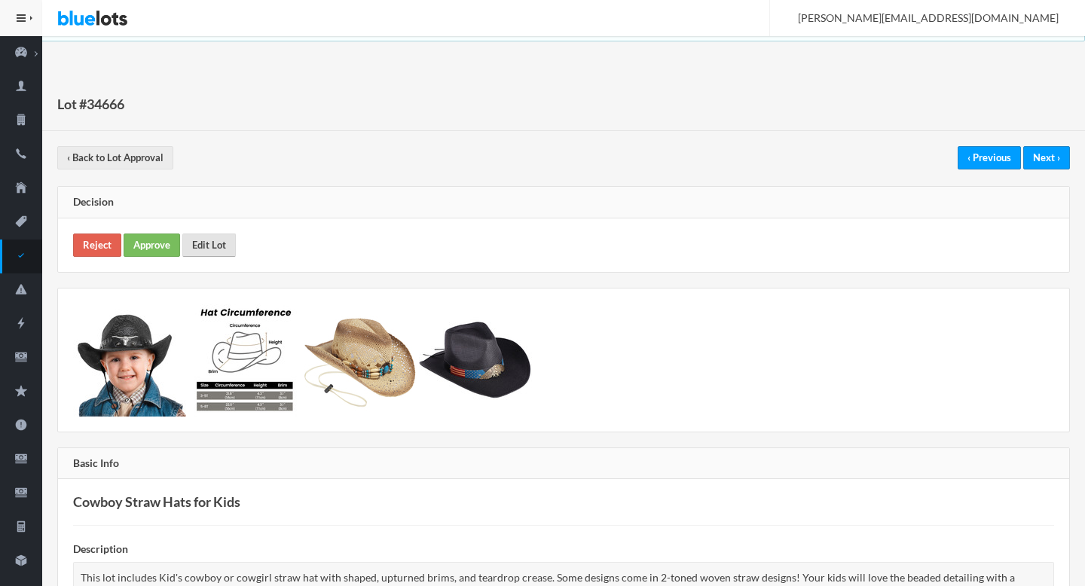
click at [187, 240] on link "Edit Lot" at bounding box center [208, 245] width 53 height 23
click at [148, 249] on link "Approve" at bounding box center [152, 245] width 57 height 23
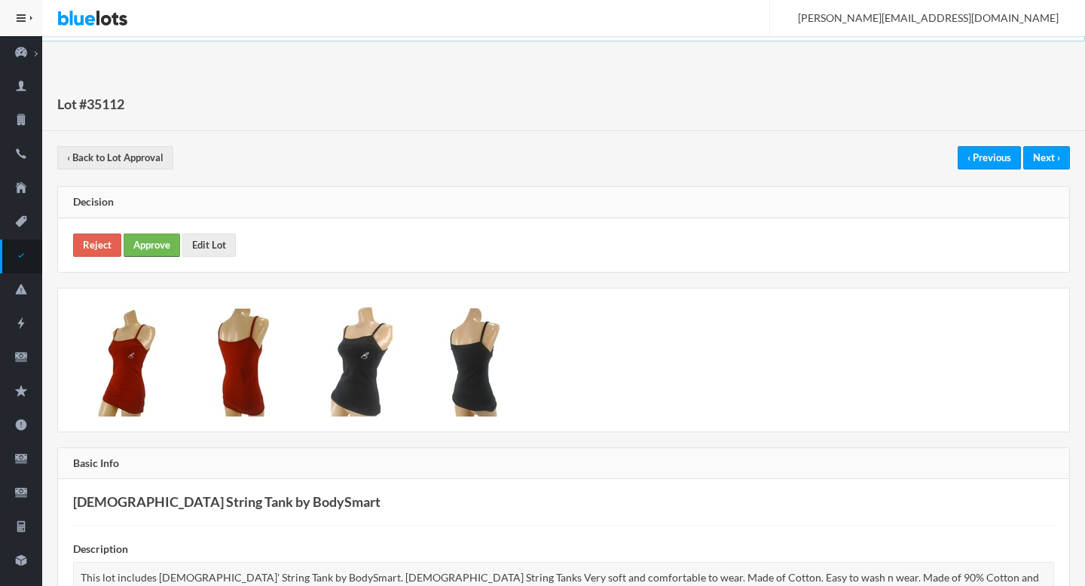
click at [170, 237] on link "Approve" at bounding box center [152, 245] width 57 height 23
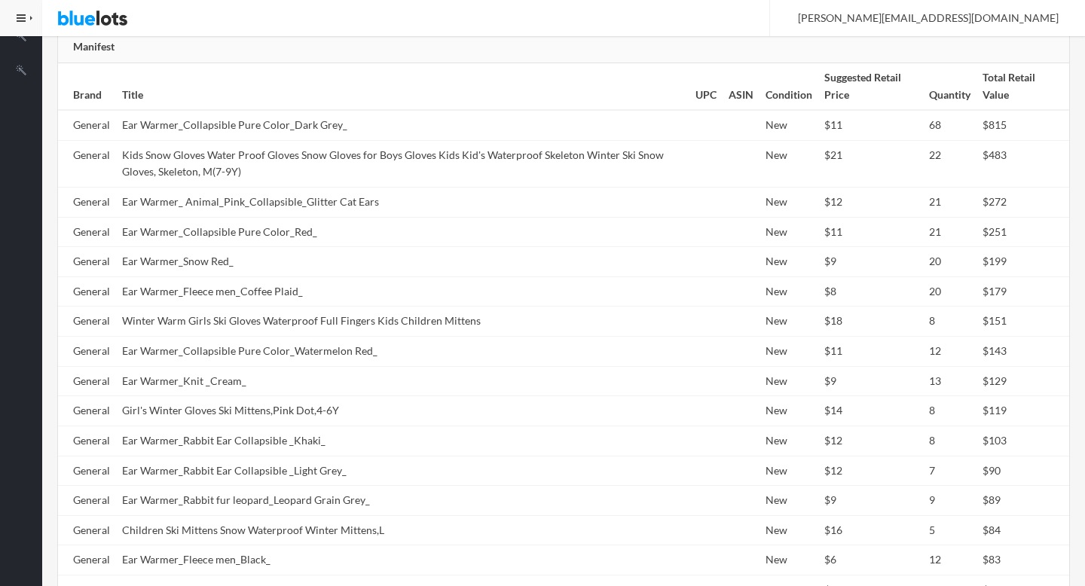
scroll to position [618, 0]
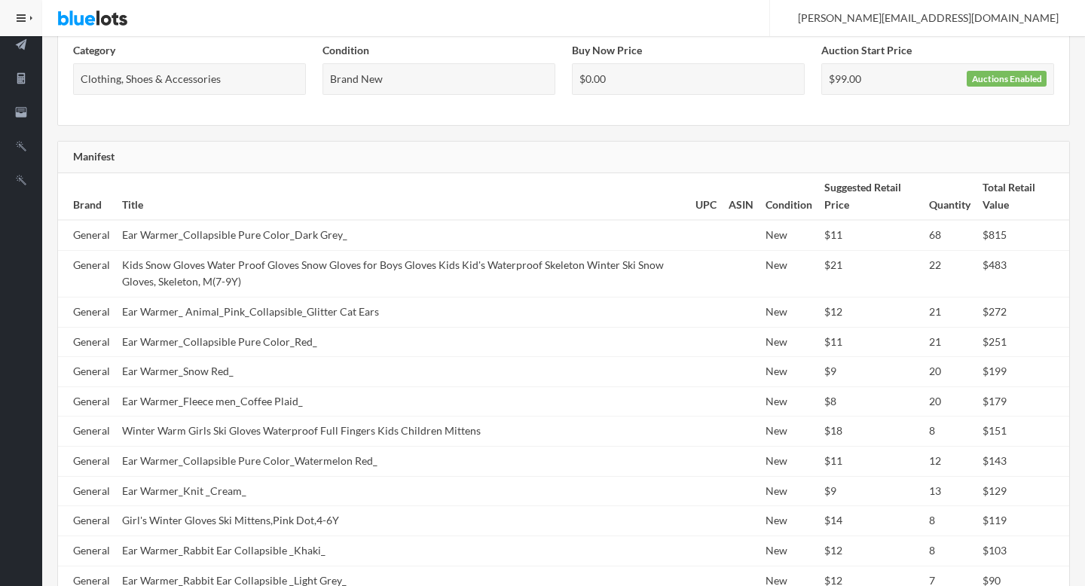
click at [299, 370] on td "Ear Warmer_Snow Red_" at bounding box center [402, 372] width 573 height 30
copy tr "Ear Warmer_Snow Red_"
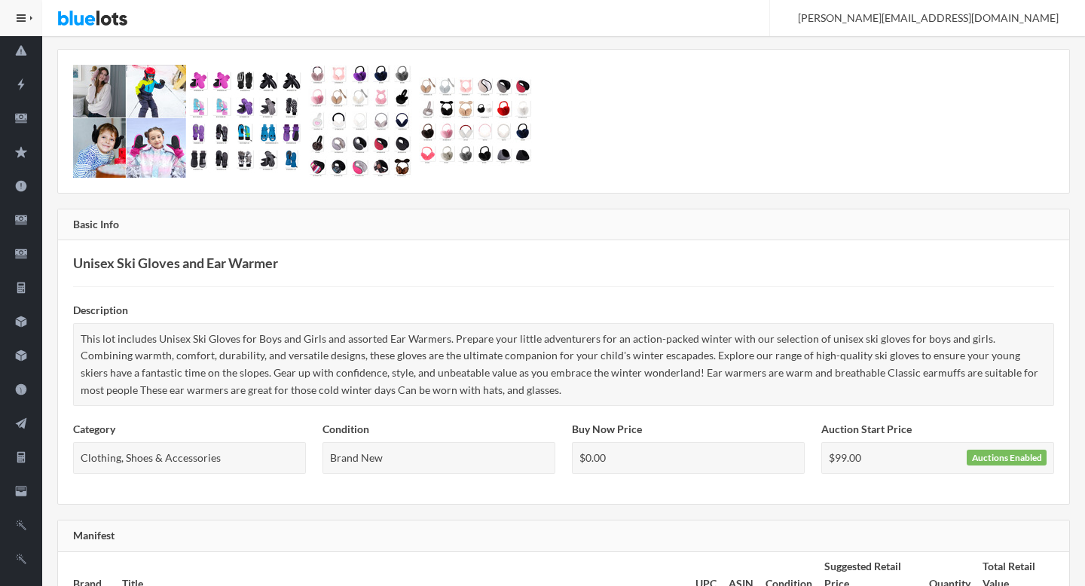
scroll to position [0, 0]
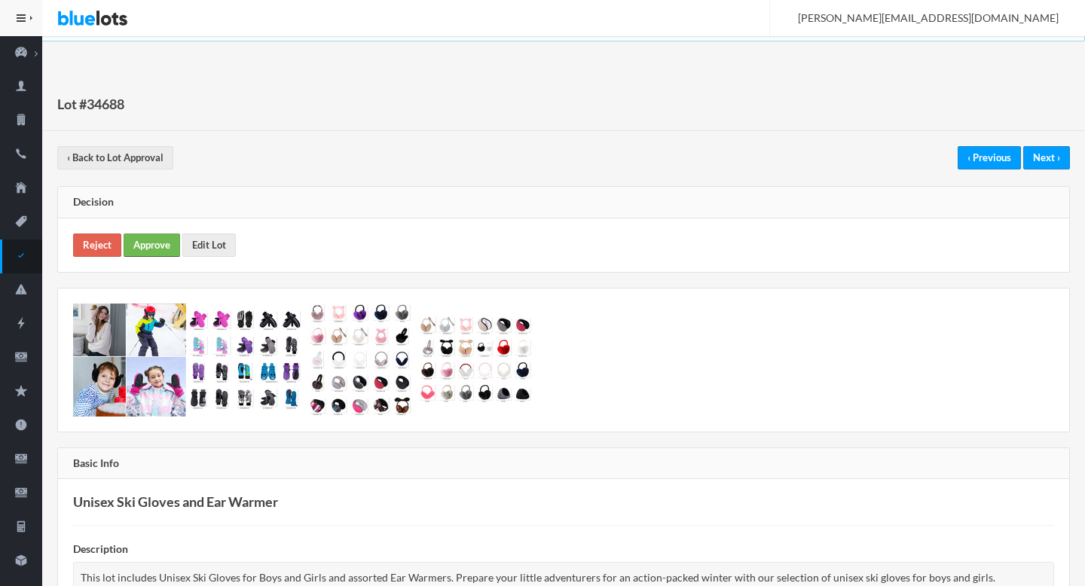
click at [153, 249] on link "Approve" at bounding box center [152, 245] width 57 height 23
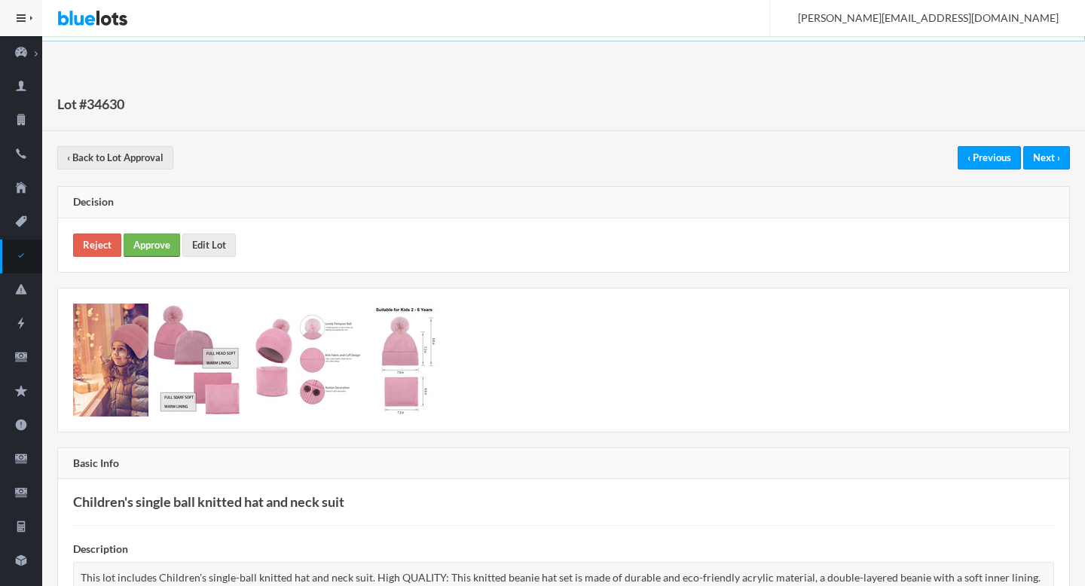
click at [147, 243] on link "Approve" at bounding box center [152, 245] width 57 height 23
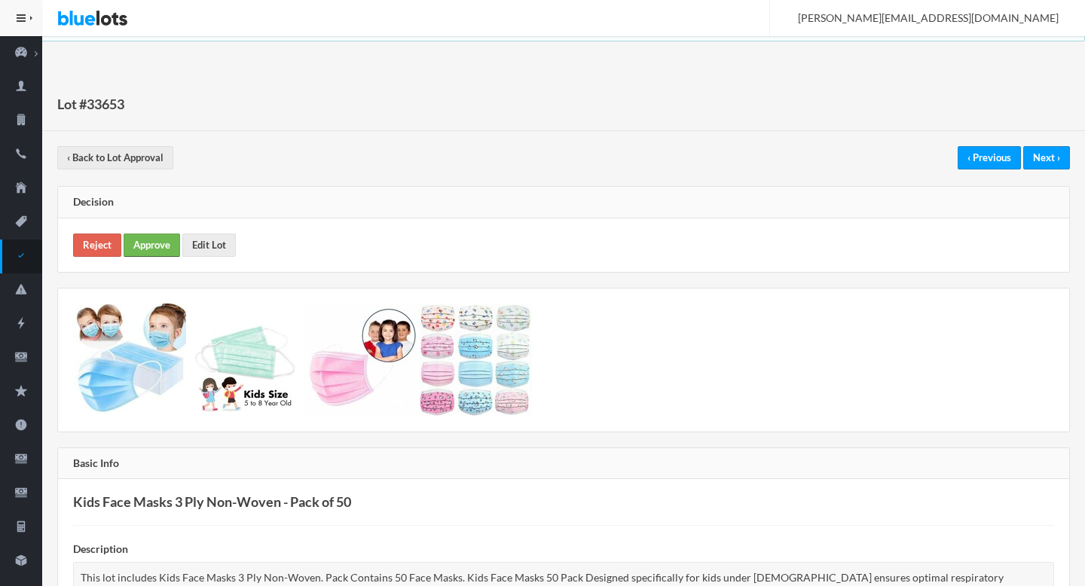
click at [148, 240] on link "Approve" at bounding box center [152, 245] width 57 height 23
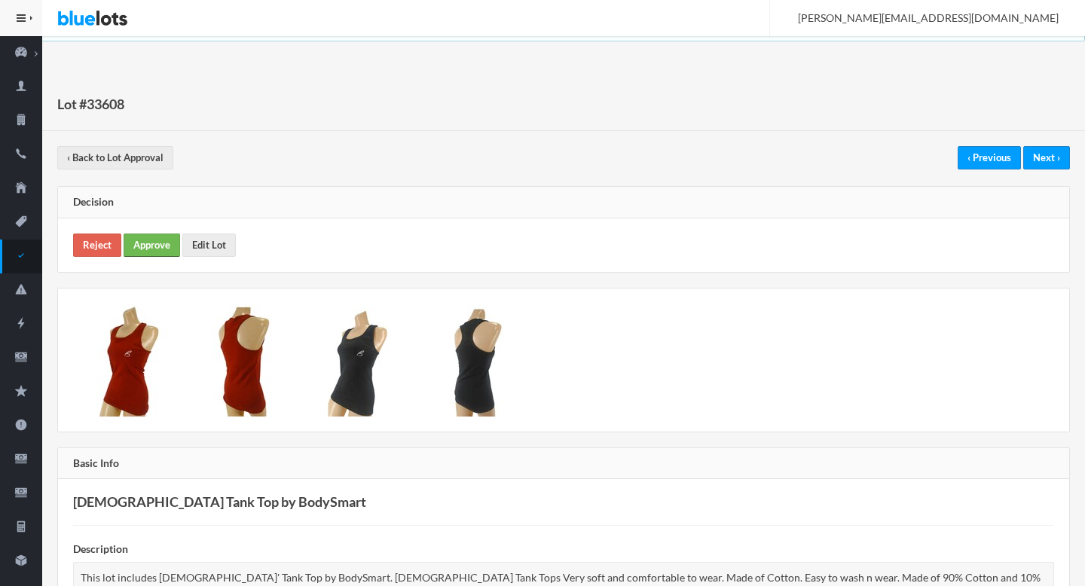
click at [157, 239] on link "Approve" at bounding box center [152, 245] width 57 height 23
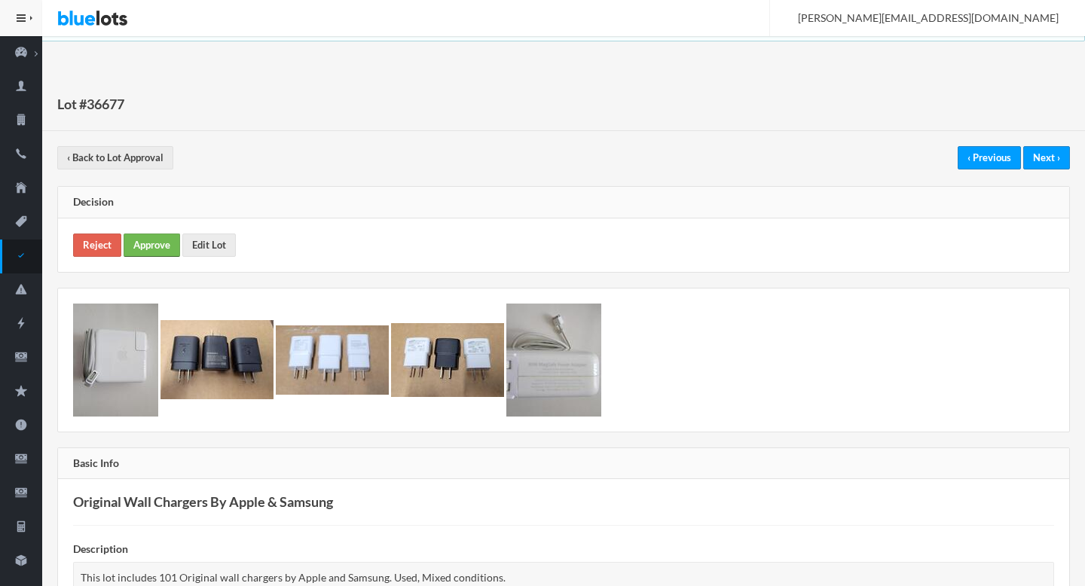
click at [158, 245] on link "Approve" at bounding box center [152, 245] width 57 height 23
